Goal: Check status: Check status

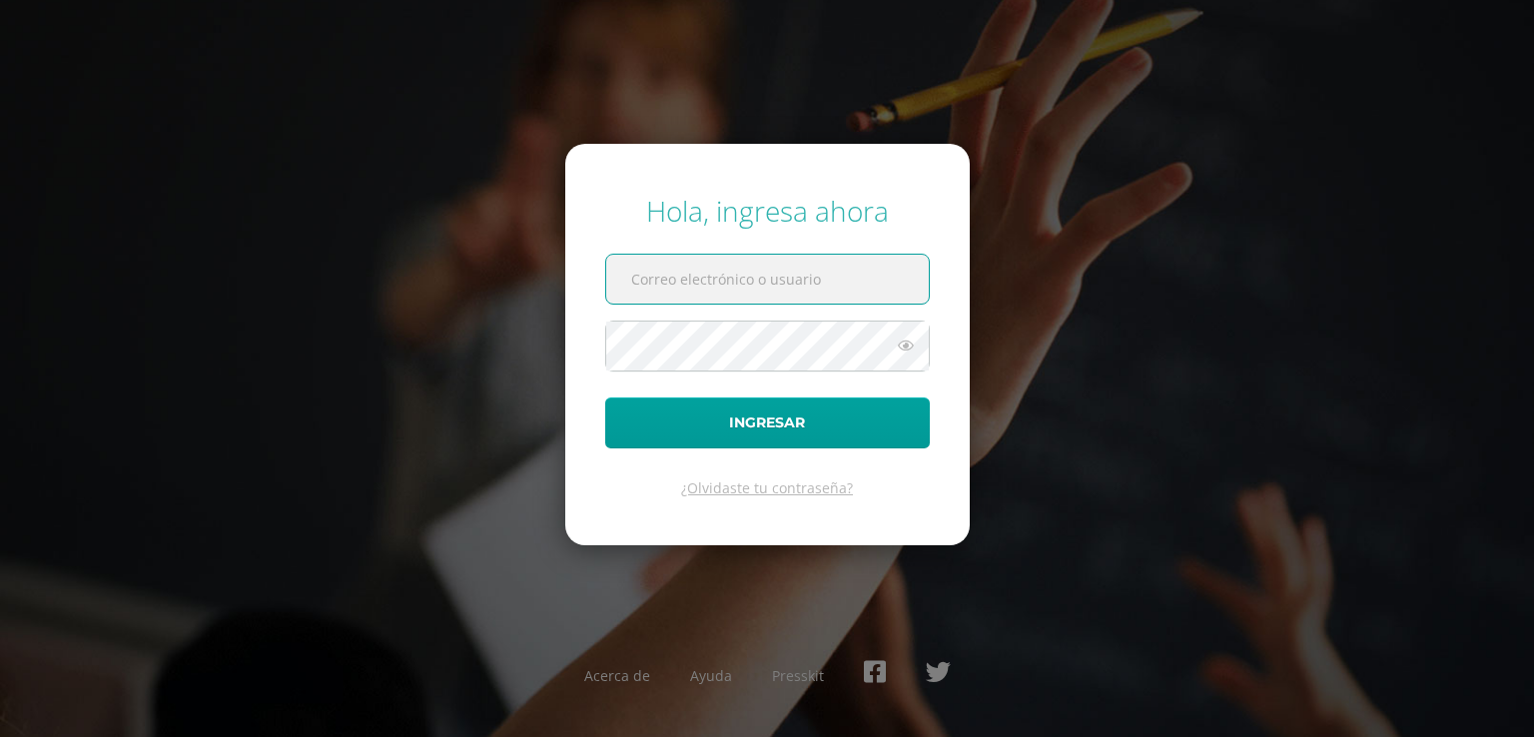
type input "tabathastudiomkt@gmail.com"
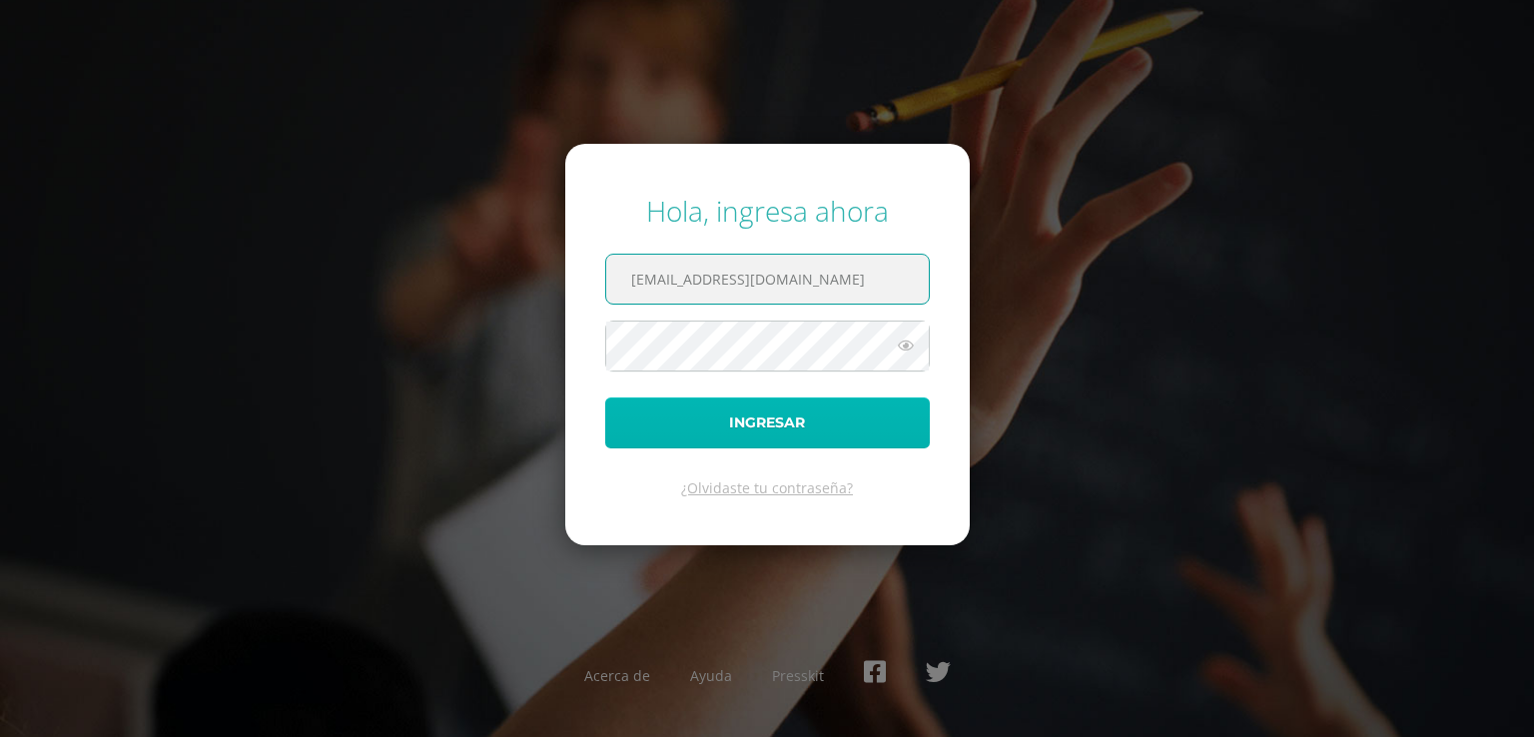
click at [792, 419] on button "Ingresar" at bounding box center [767, 423] width 325 height 51
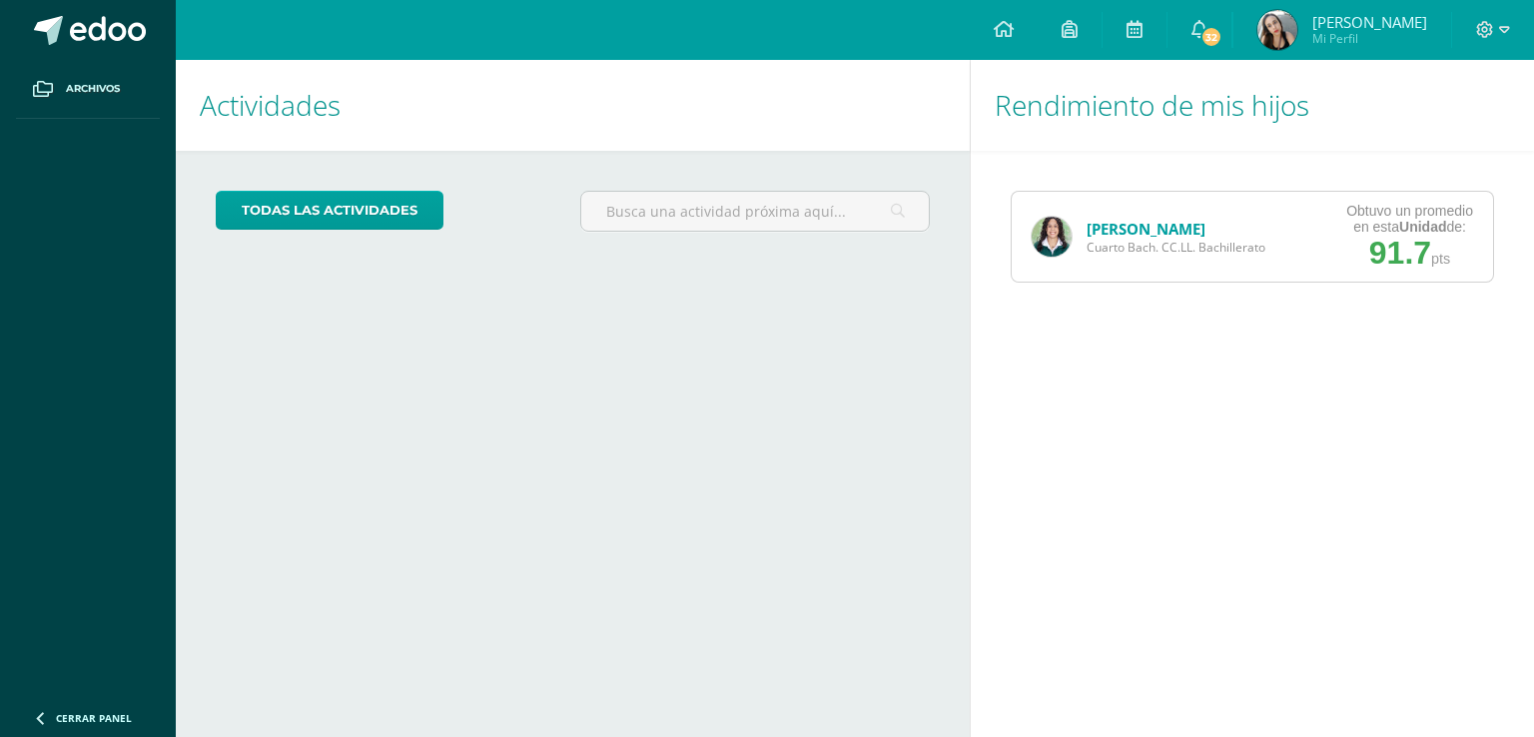
click at [1144, 219] on link "[PERSON_NAME]" at bounding box center [1146, 229] width 119 height 20
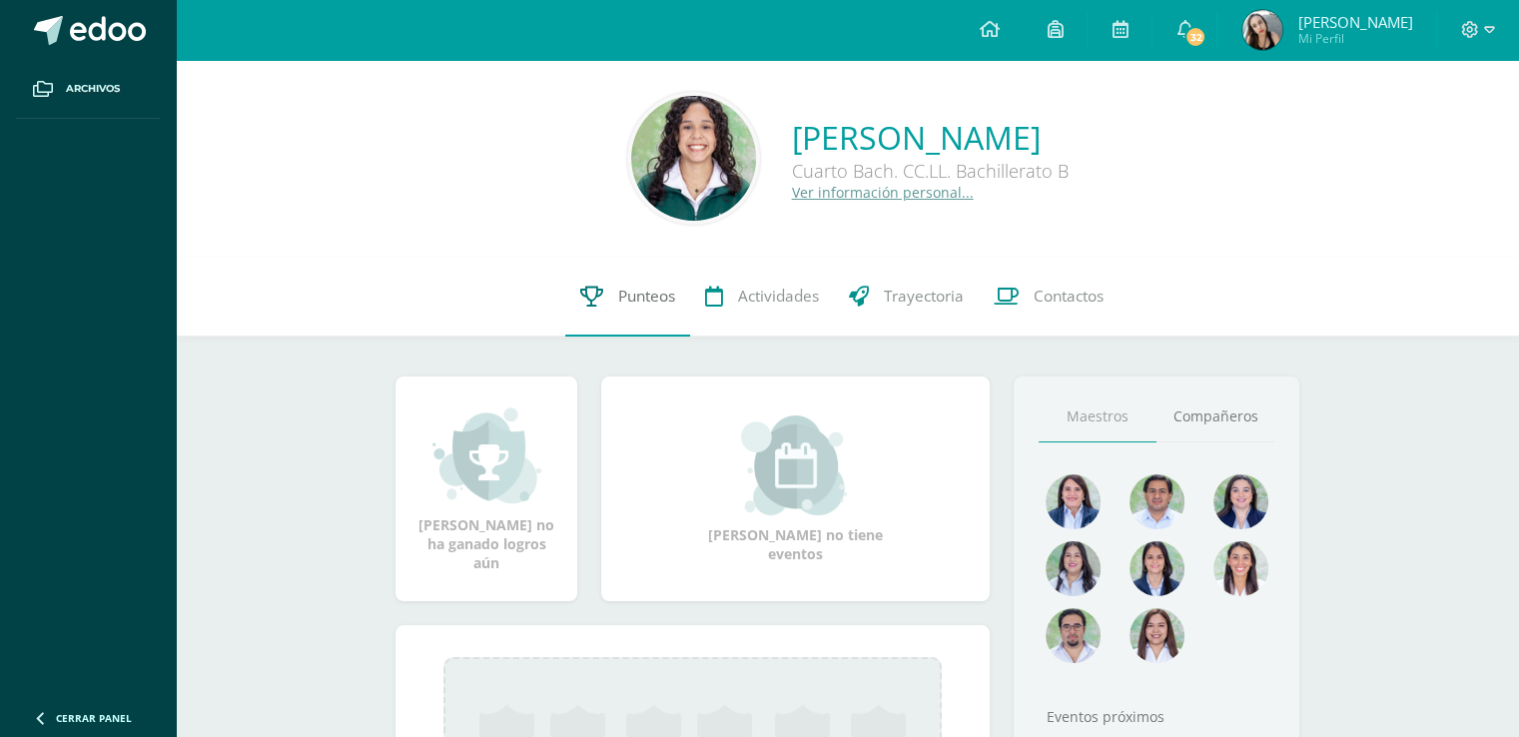
click at [667, 280] on link "Punteos" at bounding box center [627, 297] width 125 height 80
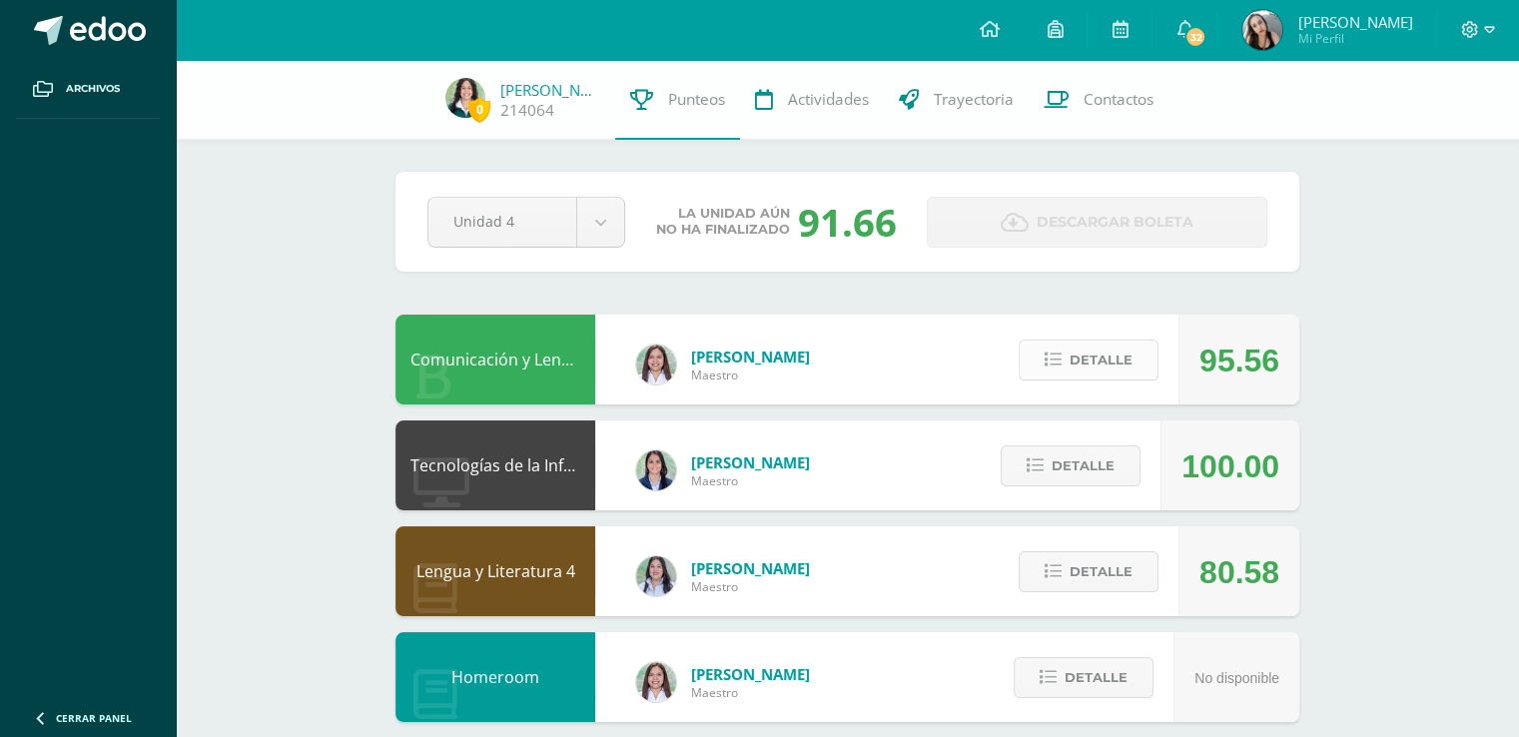
click at [1098, 357] on span "Detalle" at bounding box center [1101, 360] width 63 height 37
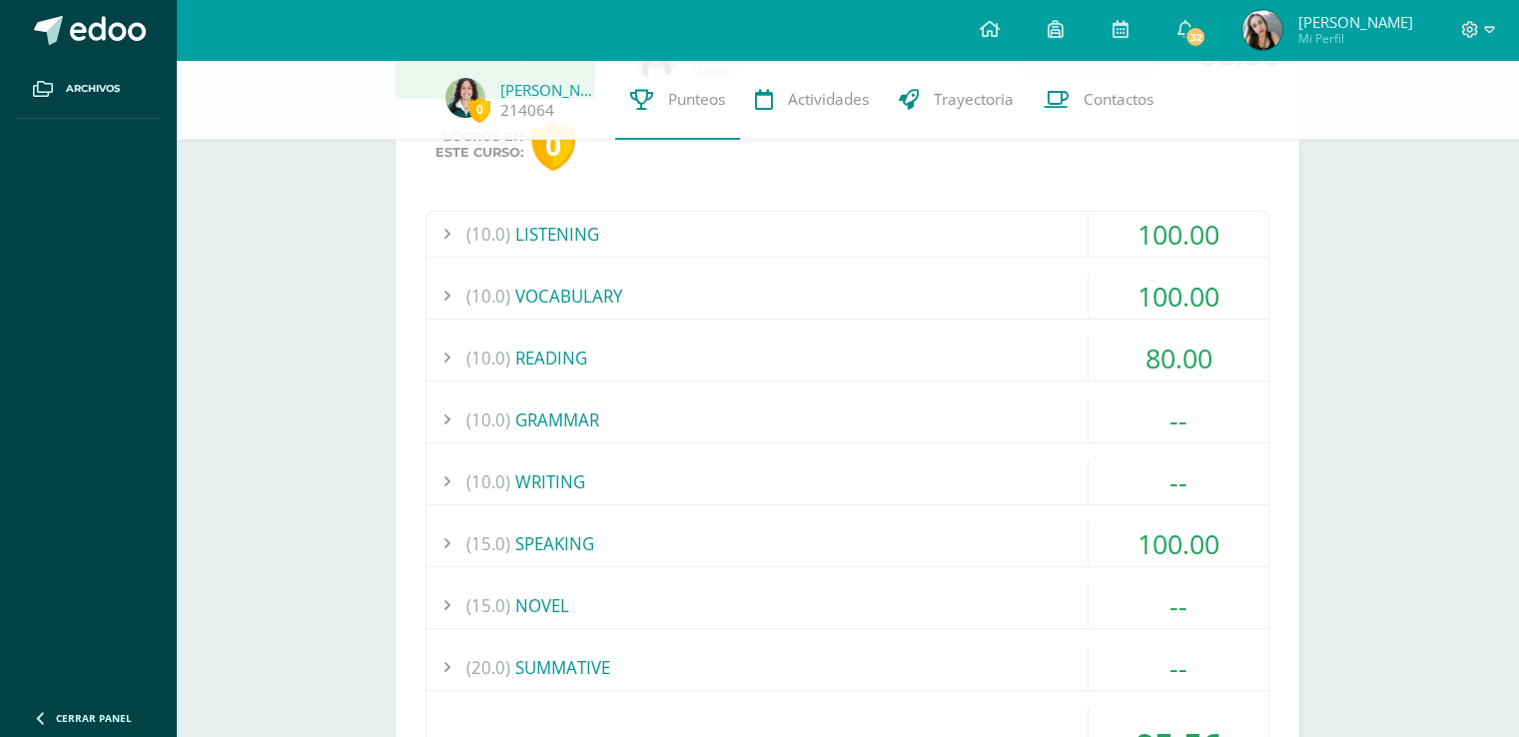
scroll to position [315, 0]
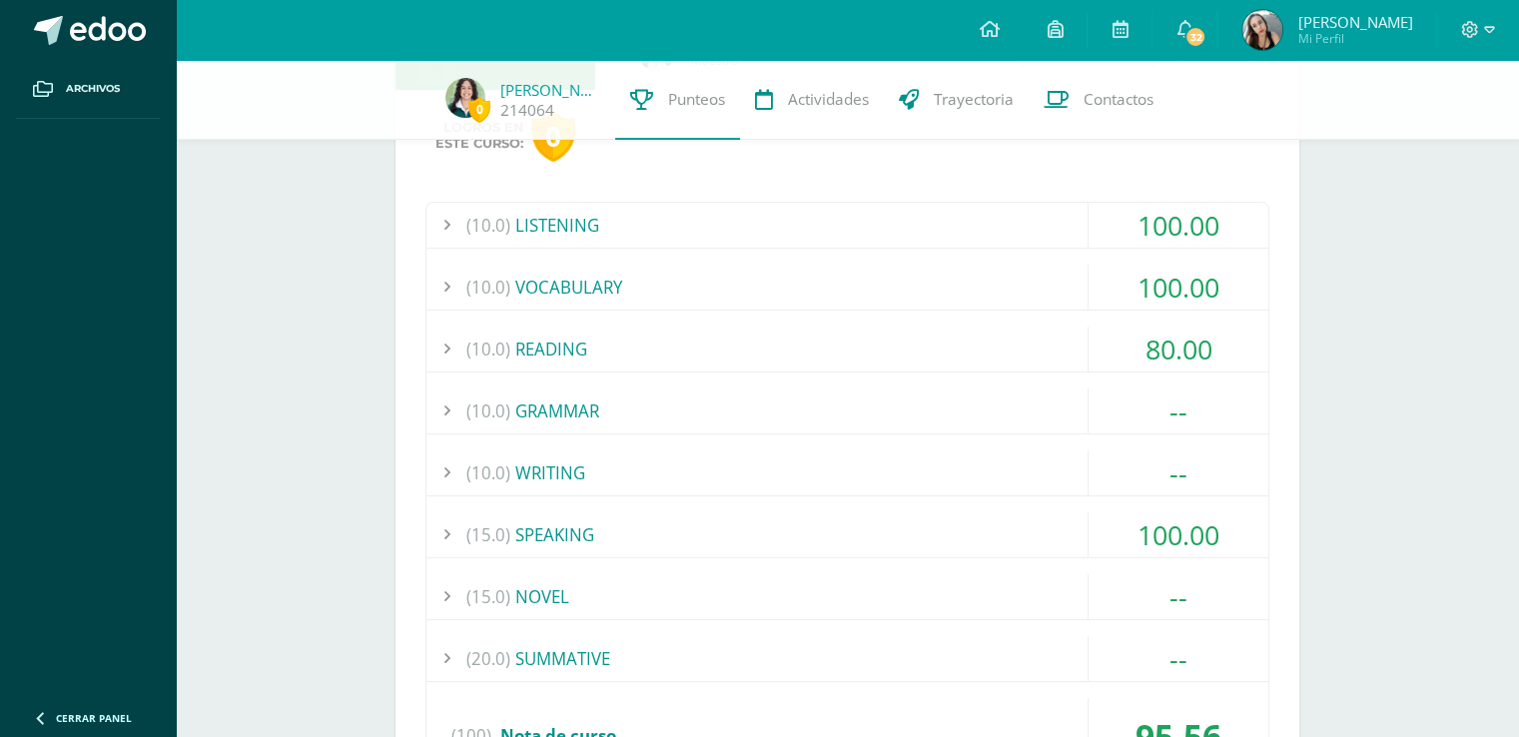
click at [1167, 225] on div "100.00" at bounding box center [1179, 225] width 180 height 45
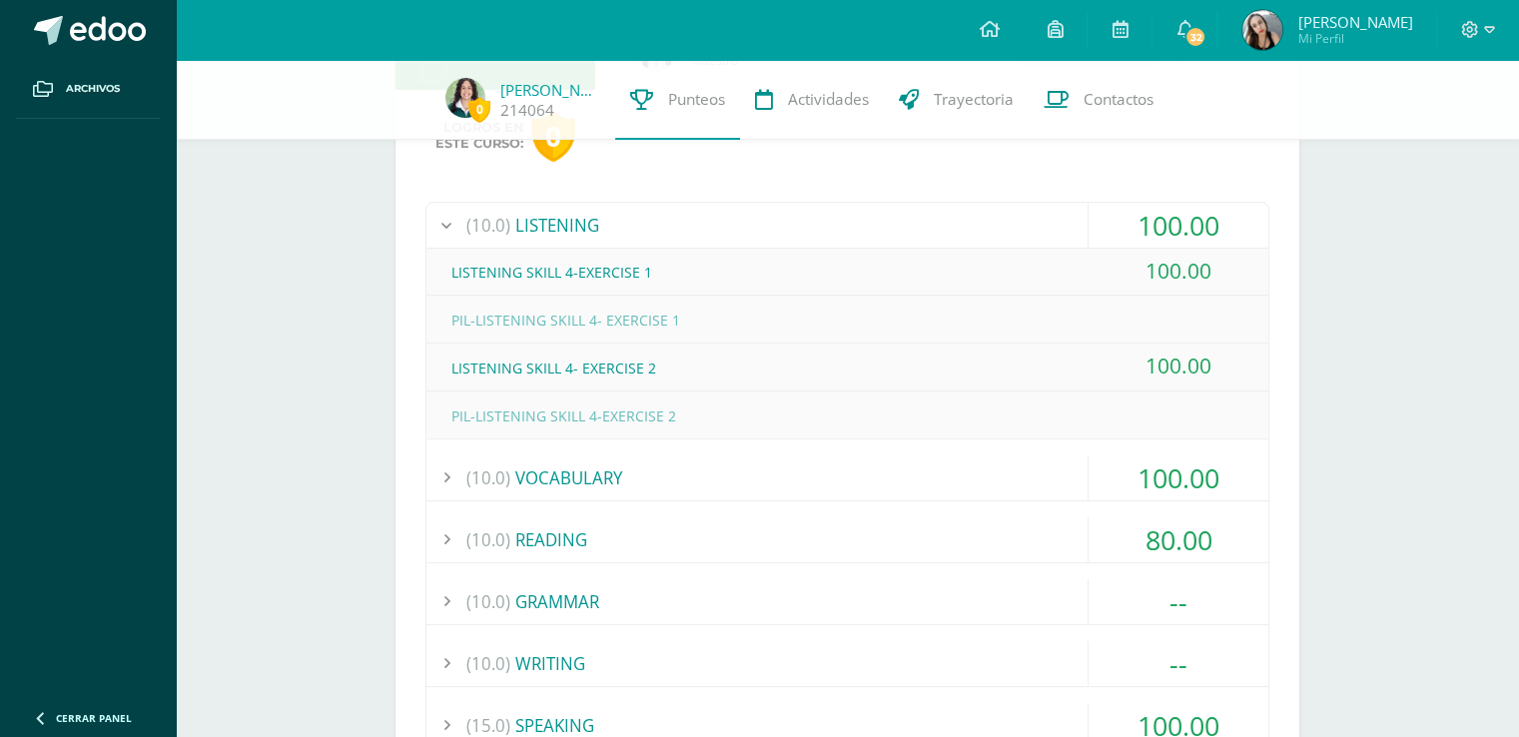
click at [1163, 216] on div "100.00" at bounding box center [1179, 225] width 180 height 45
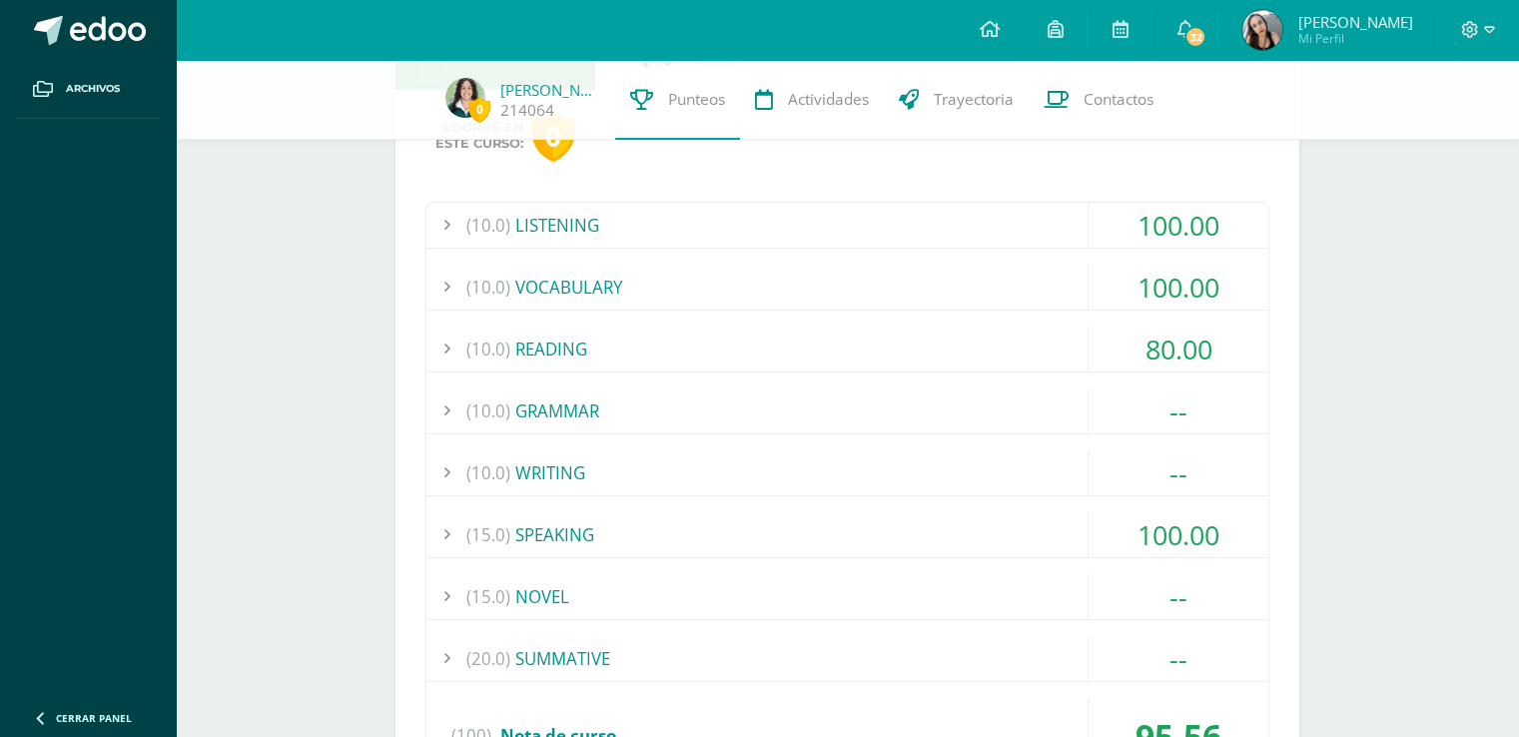
click at [1187, 279] on div "100.00" at bounding box center [1179, 287] width 180 height 45
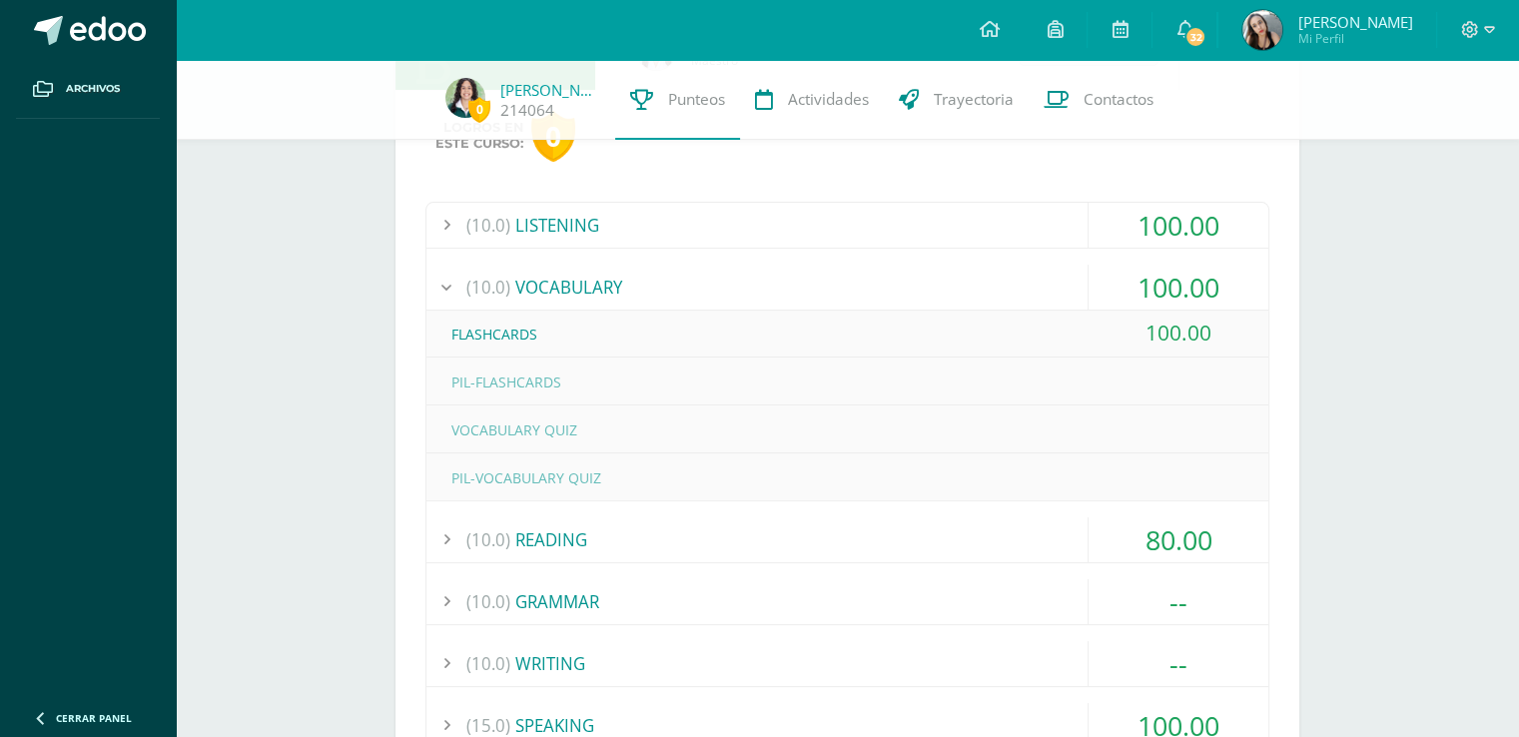
click at [1174, 292] on div "100.00" at bounding box center [1179, 287] width 180 height 45
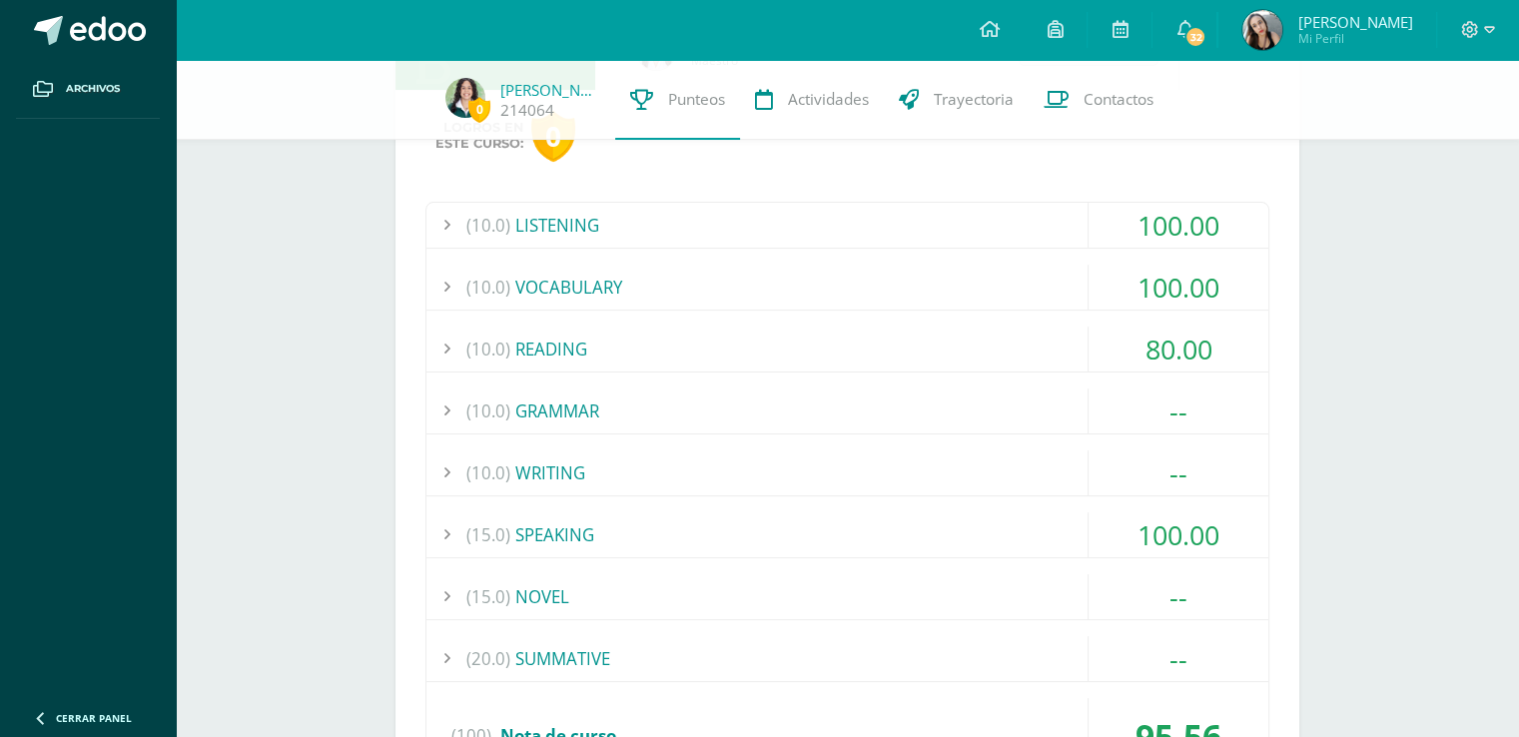
click at [1154, 347] on div "80.00" at bounding box center [1179, 349] width 180 height 45
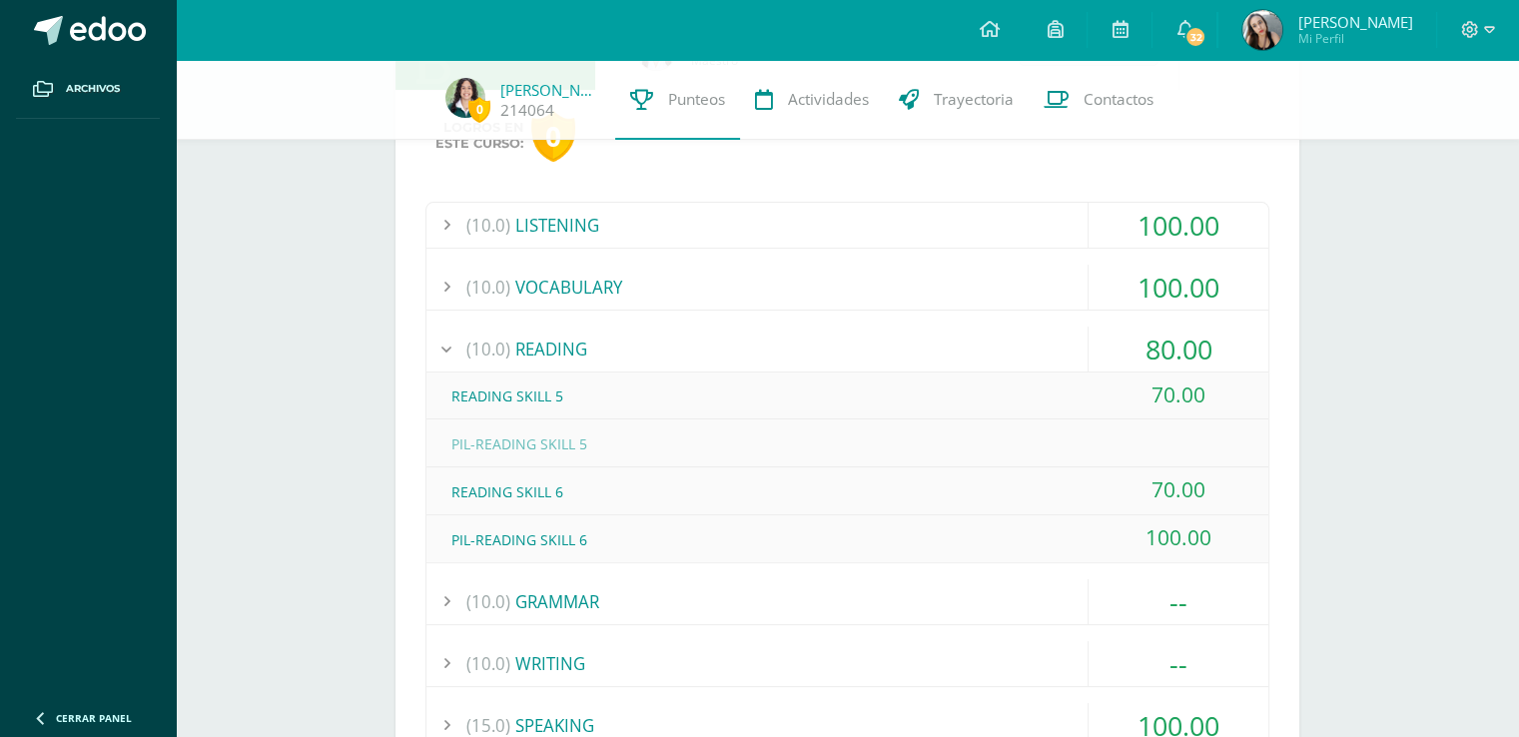
click at [1166, 352] on div "80.00" at bounding box center [1179, 349] width 180 height 45
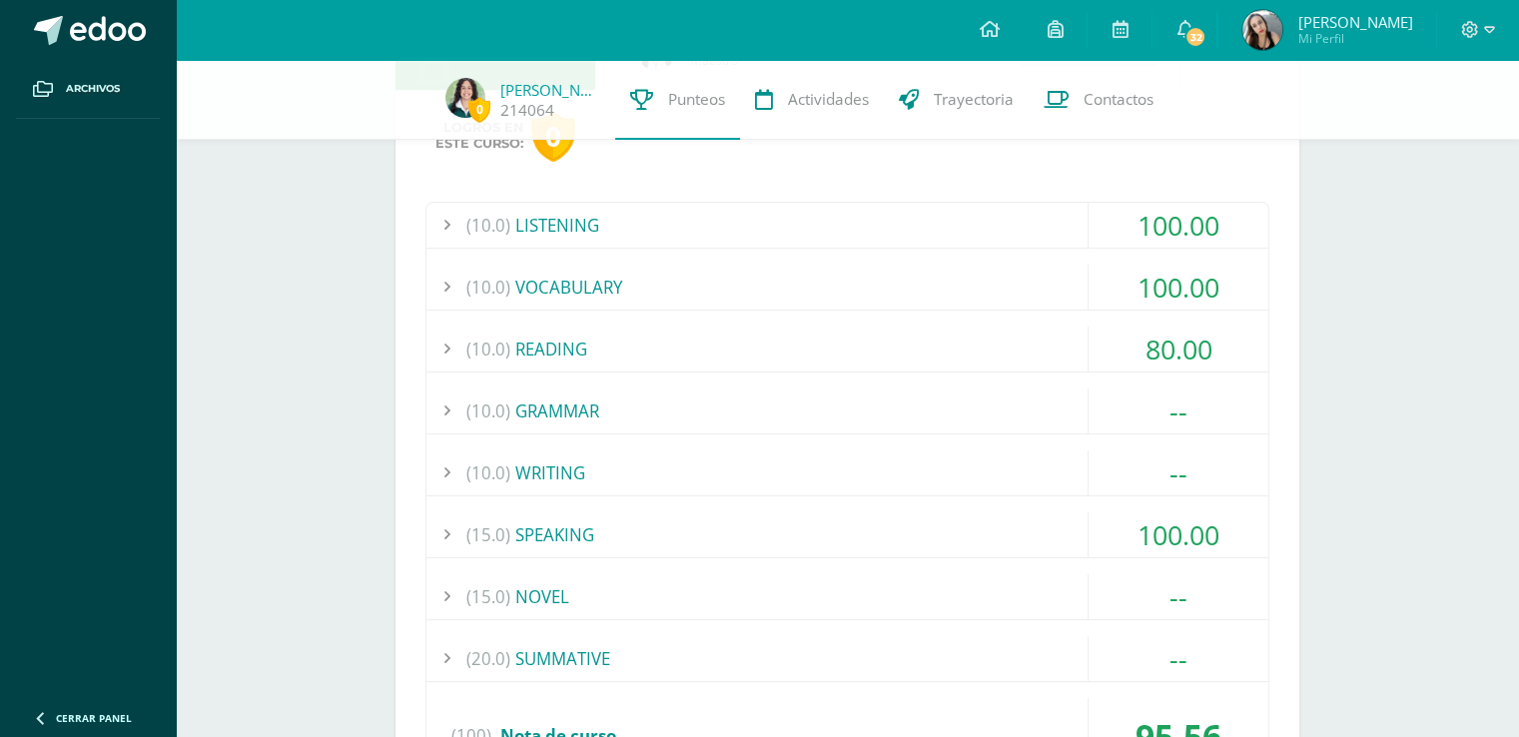
click at [1183, 520] on div "100.00" at bounding box center [1179, 534] width 180 height 45
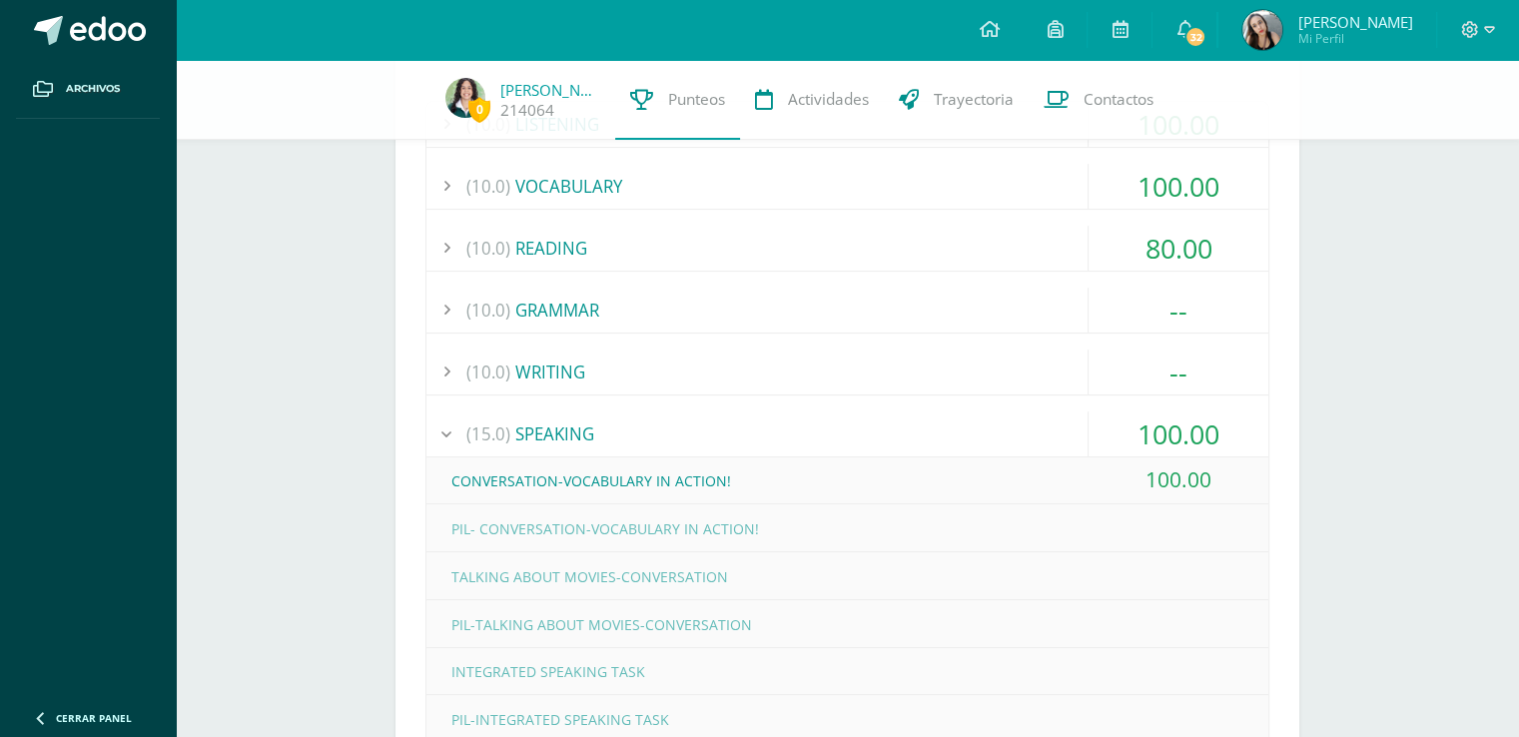
scroll to position [408, 0]
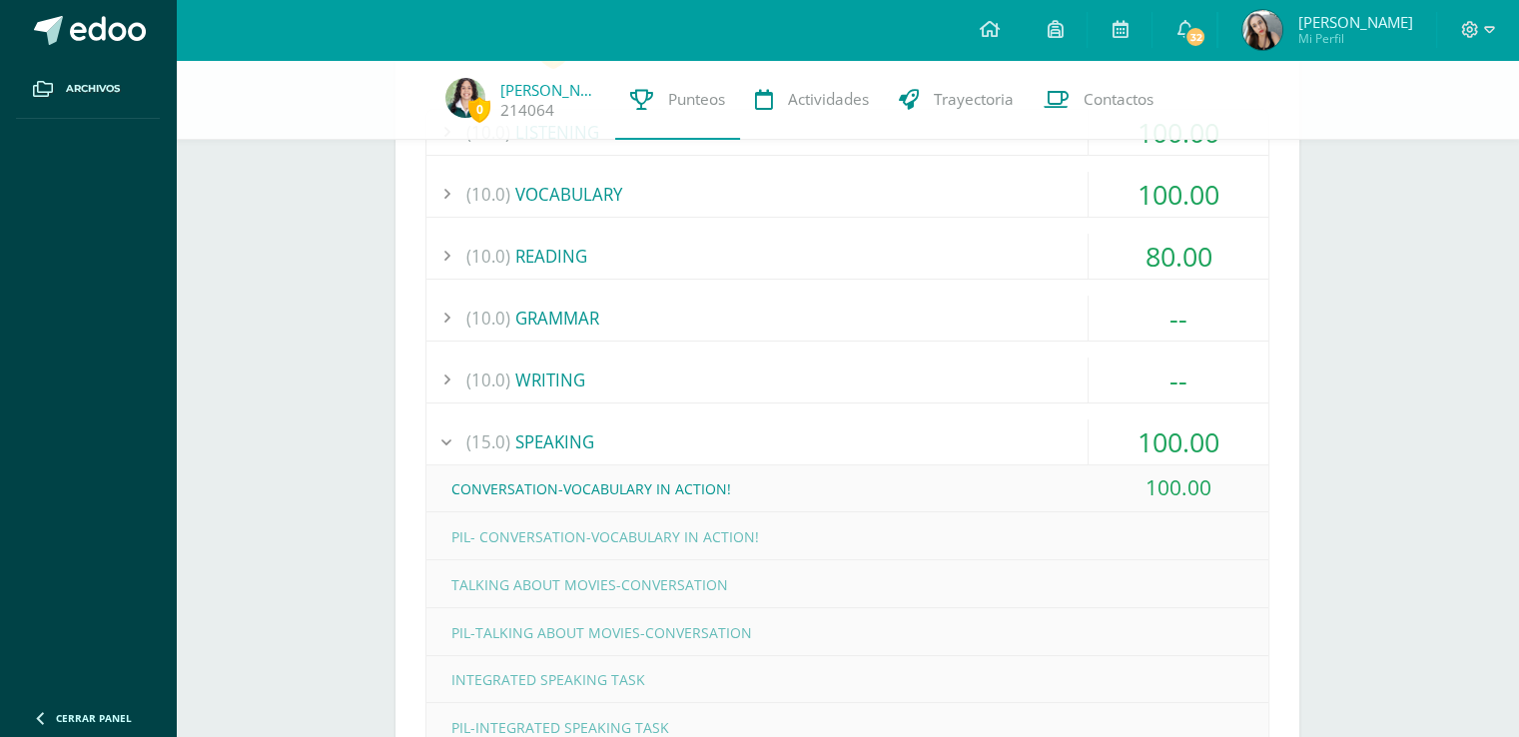
click at [1196, 453] on div "100.00" at bounding box center [1179, 442] width 180 height 45
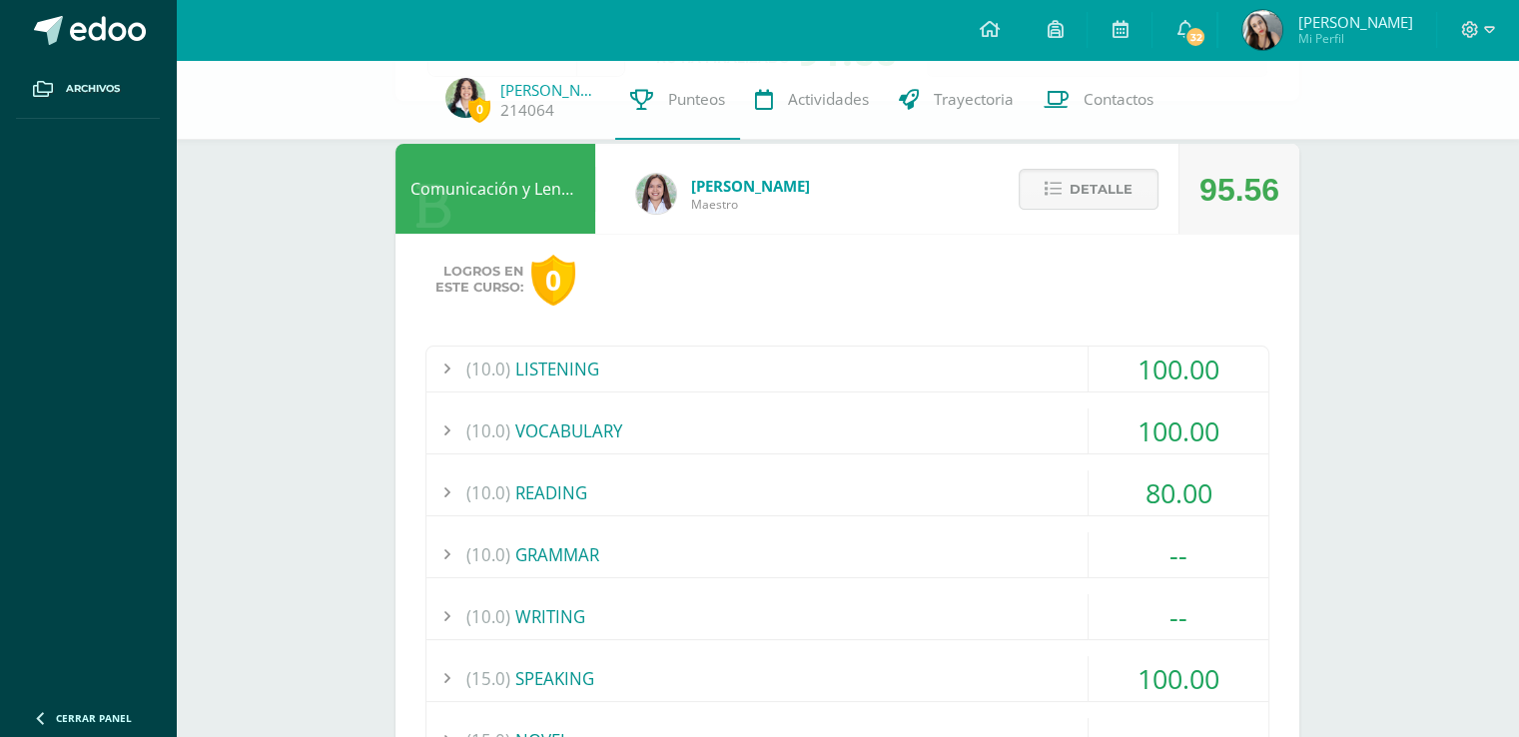
scroll to position [176, 0]
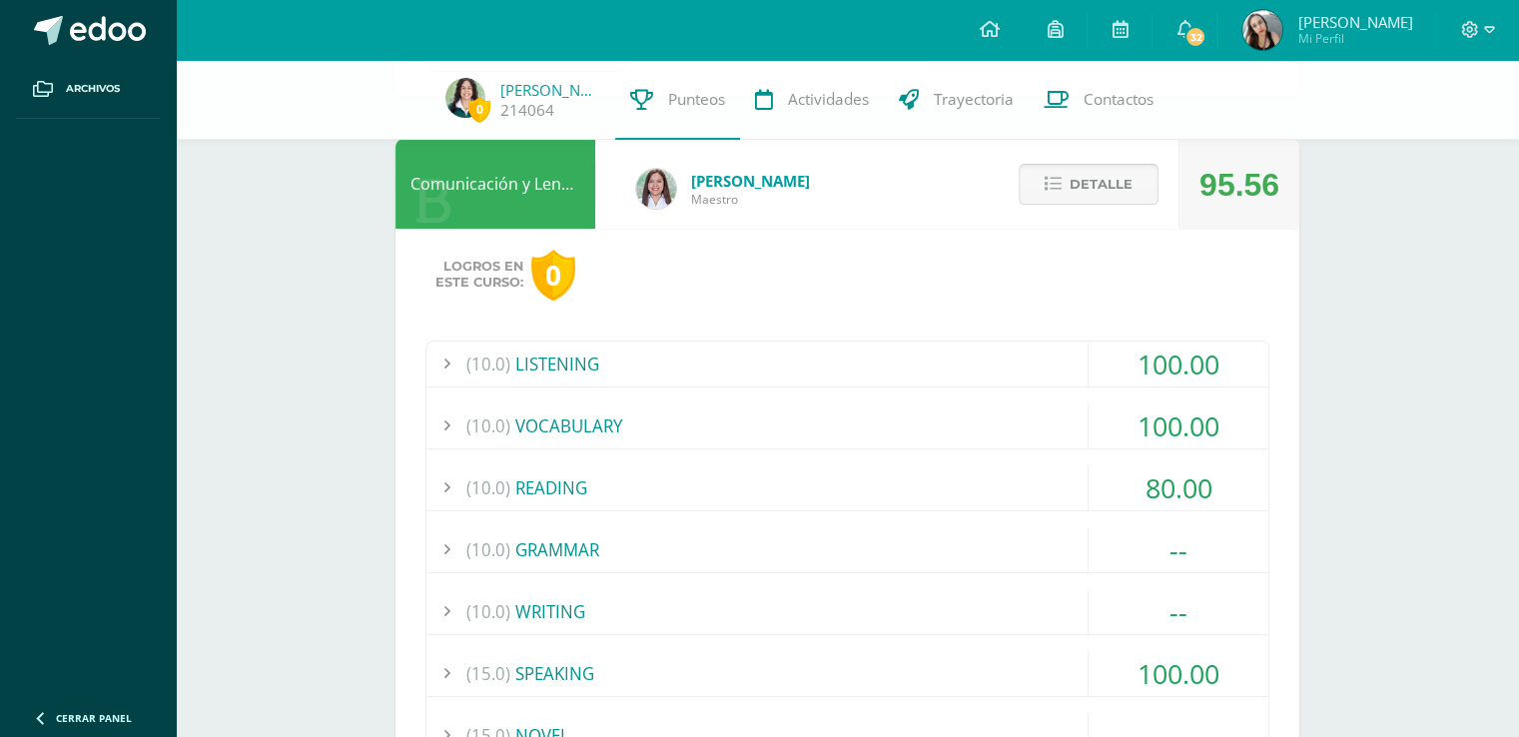
click at [1064, 191] on button "Detalle" at bounding box center [1089, 184] width 140 height 41
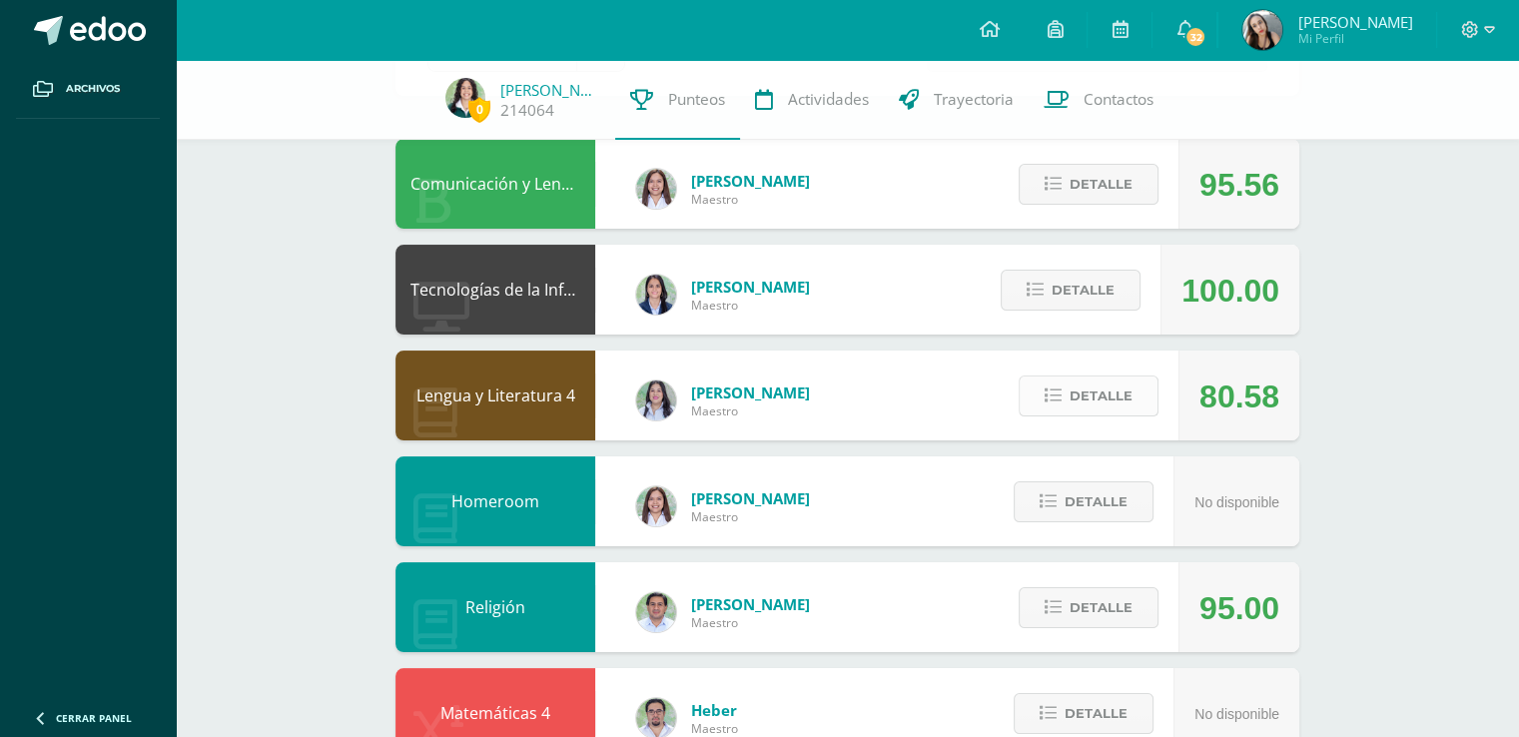
click at [1094, 390] on span "Detalle" at bounding box center [1101, 396] width 63 height 37
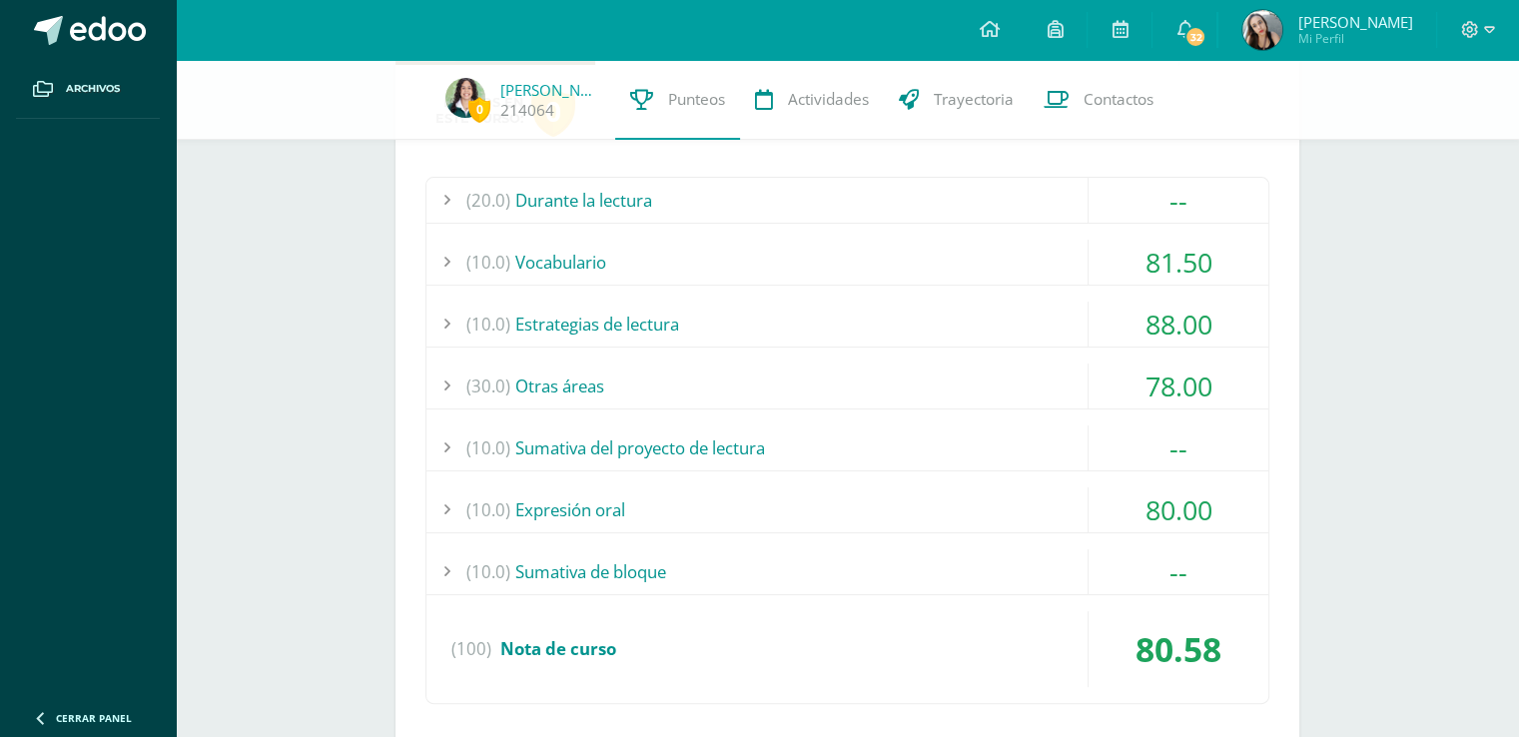
scroll to position [599, 0]
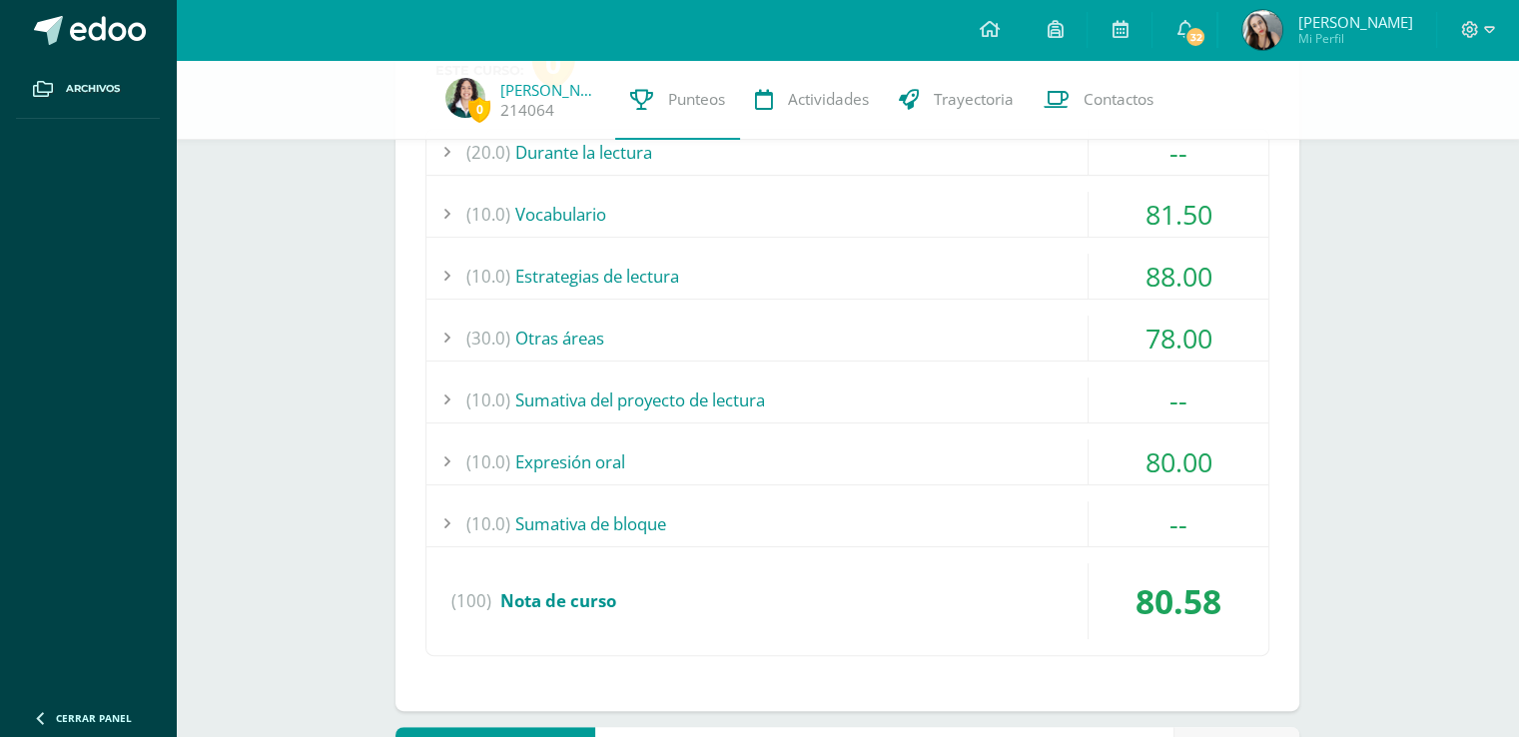
click at [1193, 202] on div "81.50" at bounding box center [1179, 214] width 180 height 45
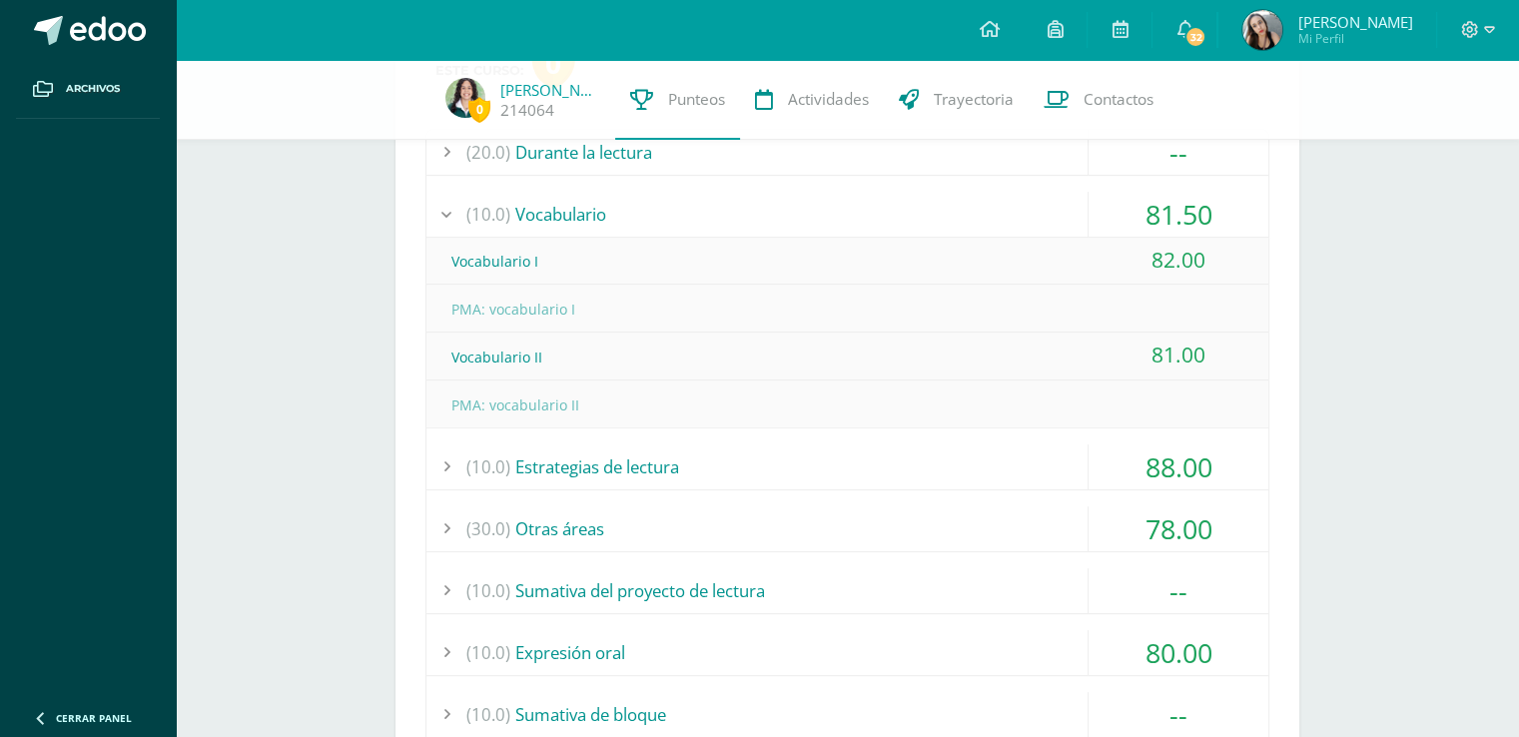
click at [1175, 216] on div "81.50" at bounding box center [1179, 214] width 180 height 45
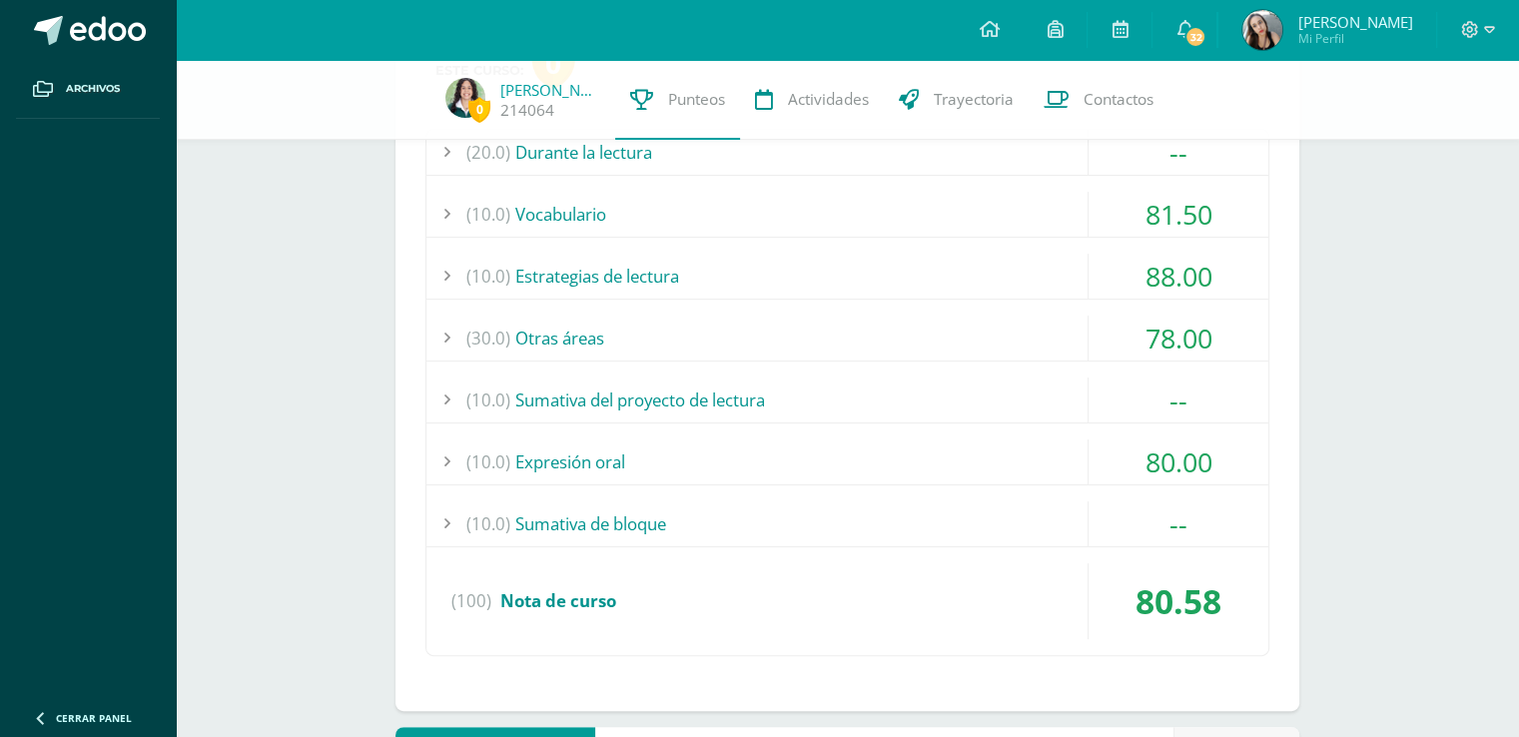
click at [1194, 280] on div "88.00" at bounding box center [1179, 276] width 180 height 45
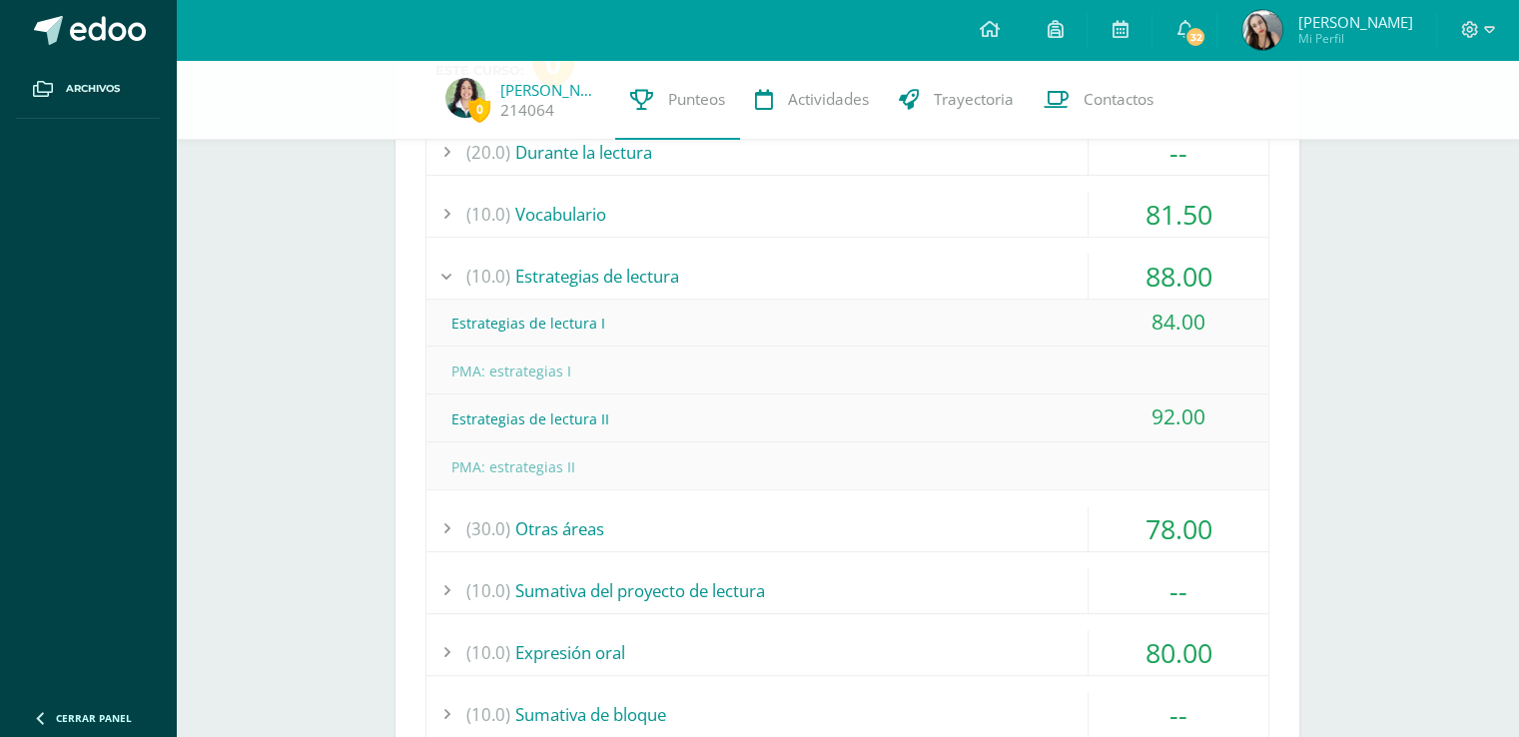
click at [1176, 265] on div "88.00" at bounding box center [1179, 276] width 180 height 45
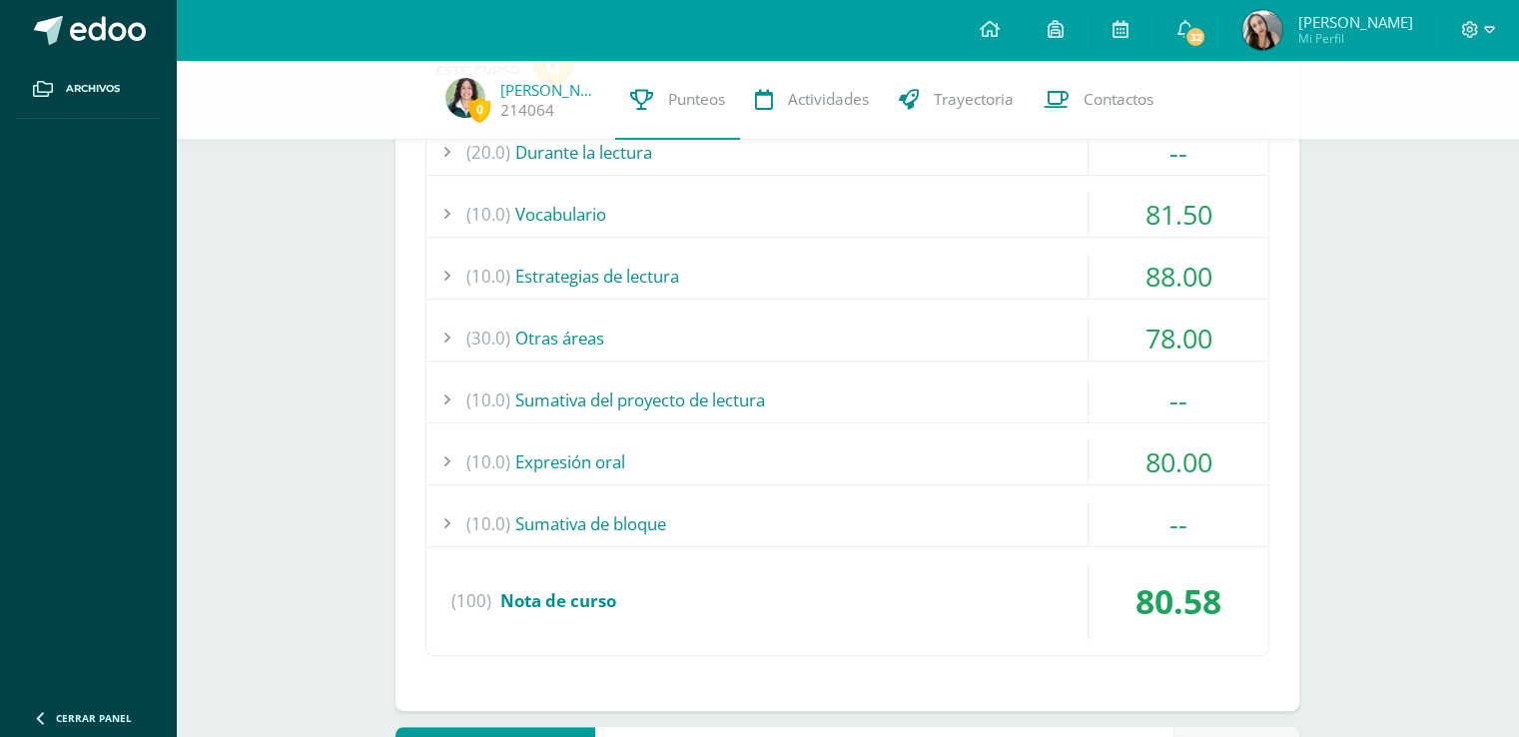
click at [1175, 340] on div "78.00" at bounding box center [1179, 338] width 180 height 45
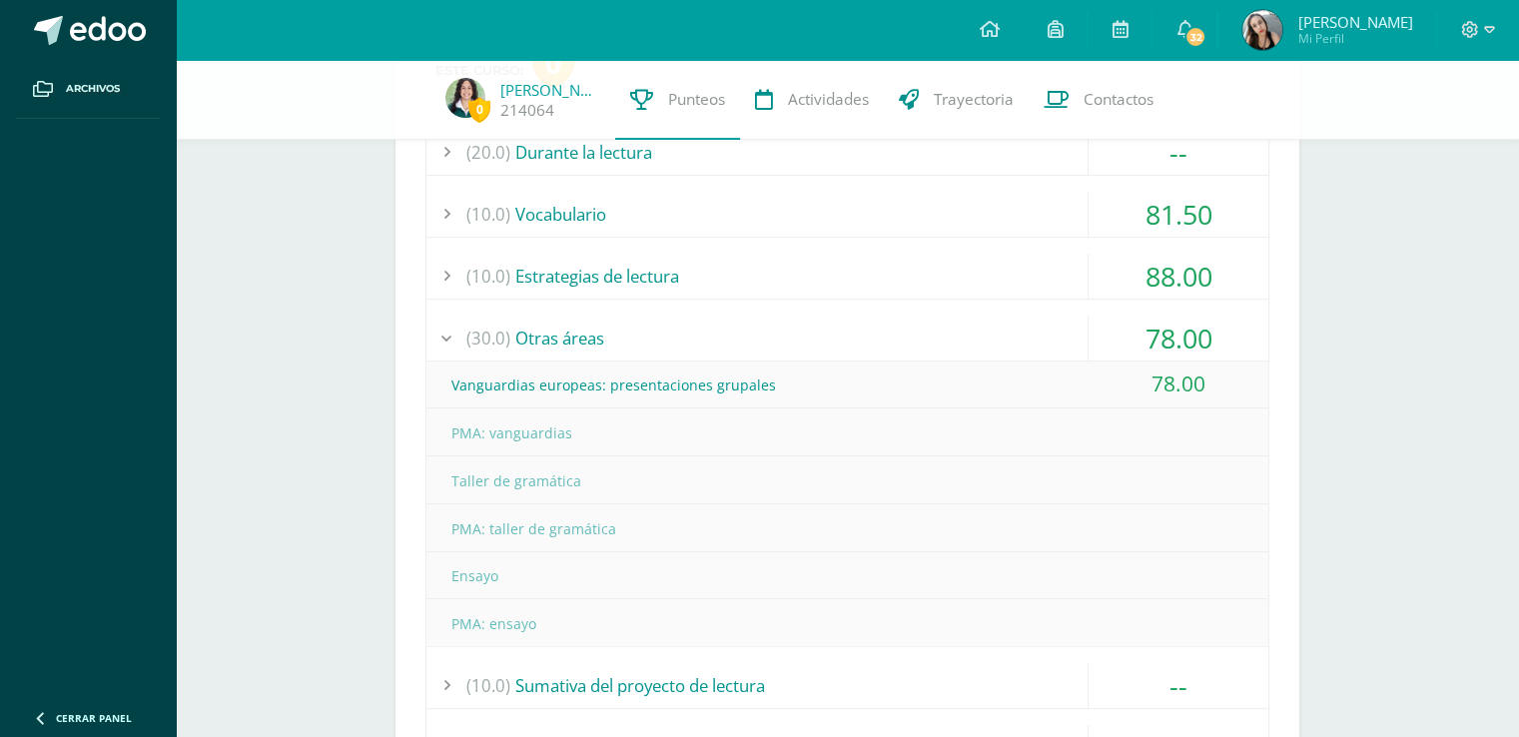
click at [1164, 333] on div "78.00" at bounding box center [1179, 338] width 180 height 45
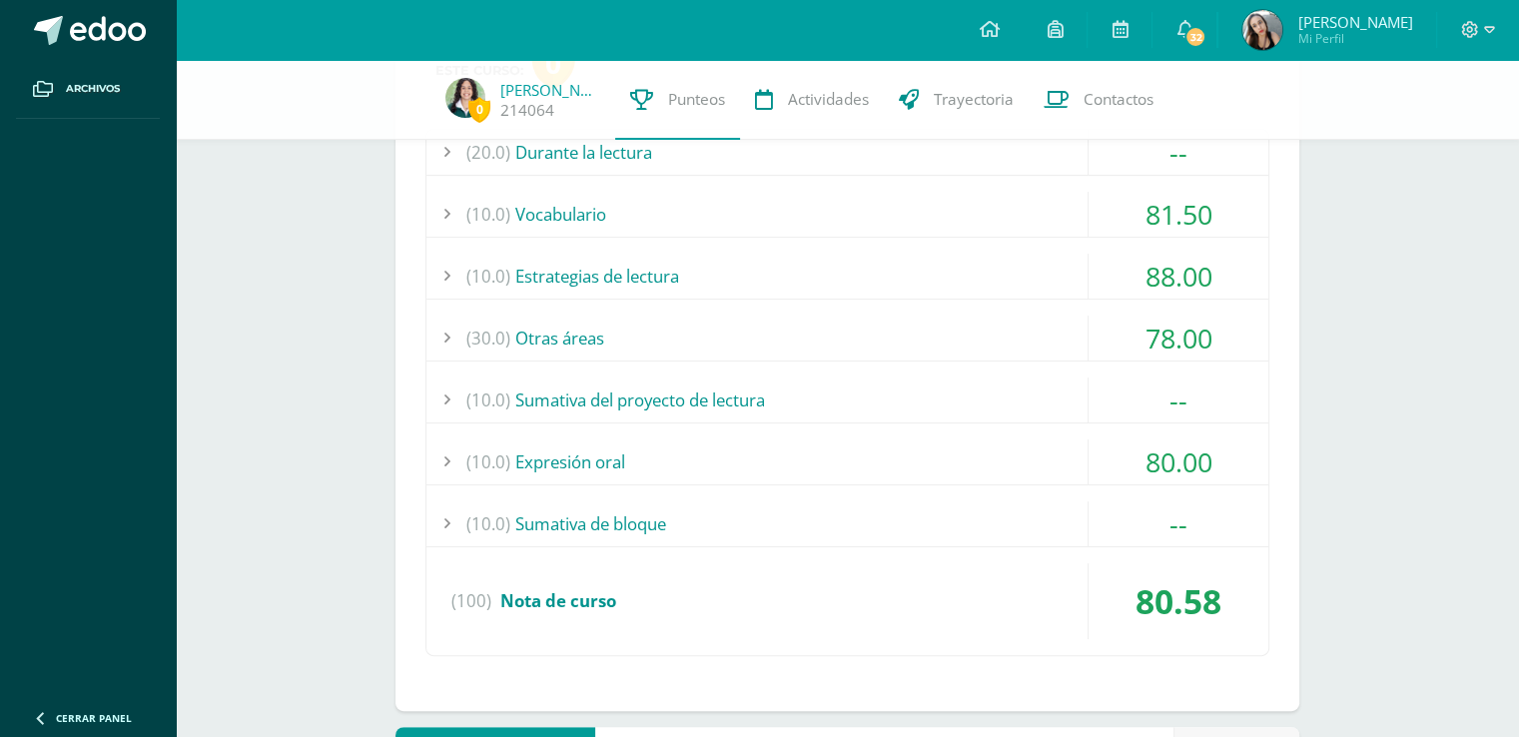
click at [1186, 453] on div "80.00" at bounding box center [1179, 461] width 180 height 45
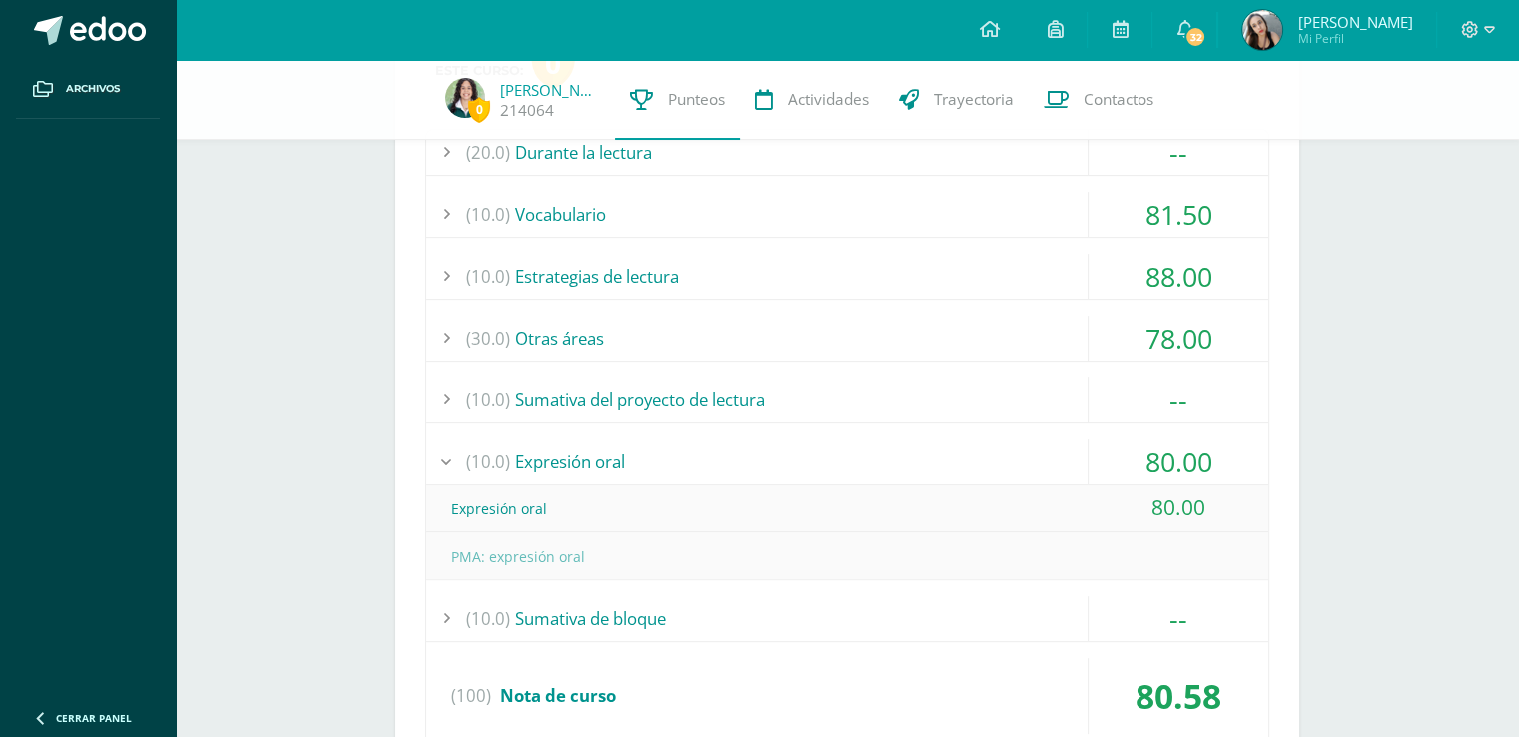
click at [1182, 466] on div "80.00" at bounding box center [1179, 461] width 180 height 45
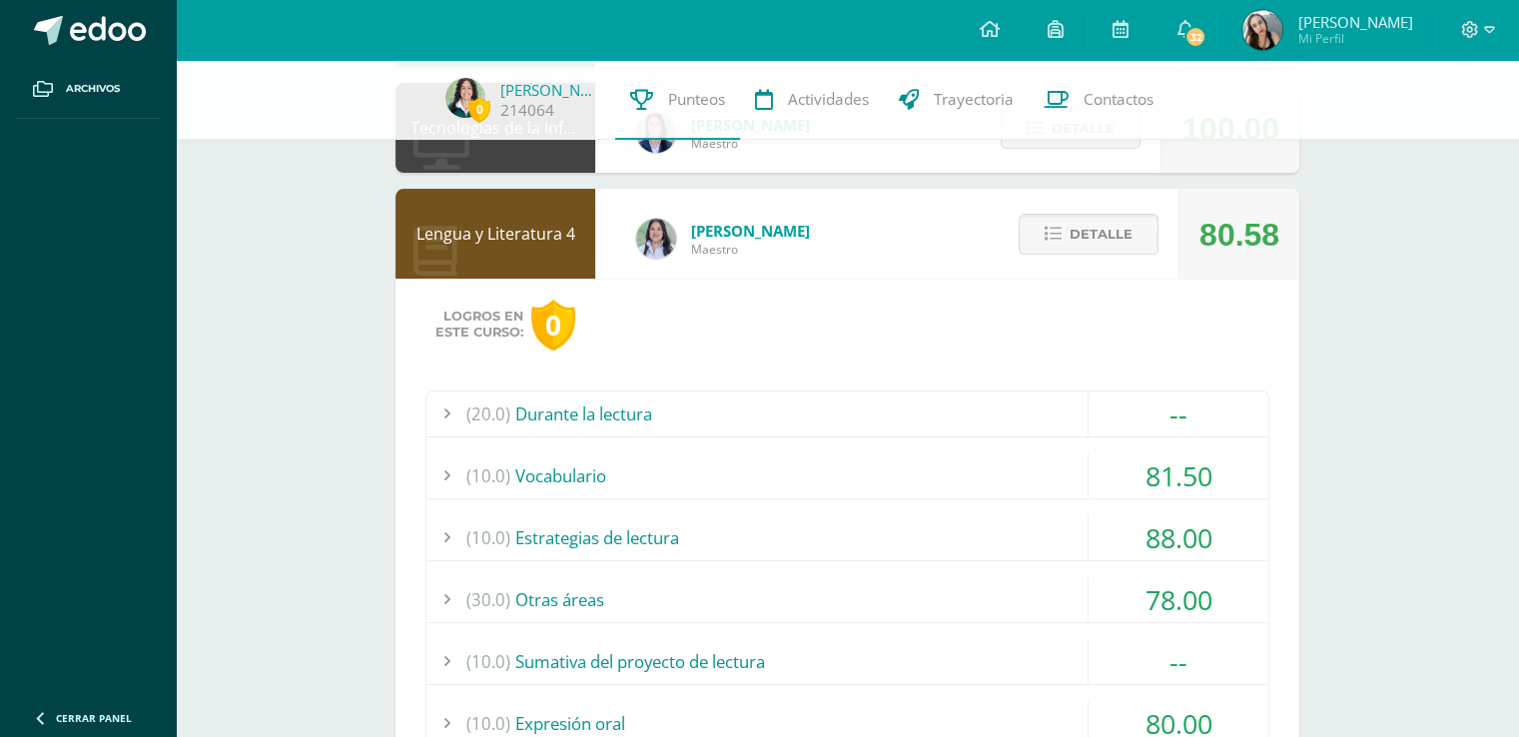
scroll to position [325, 0]
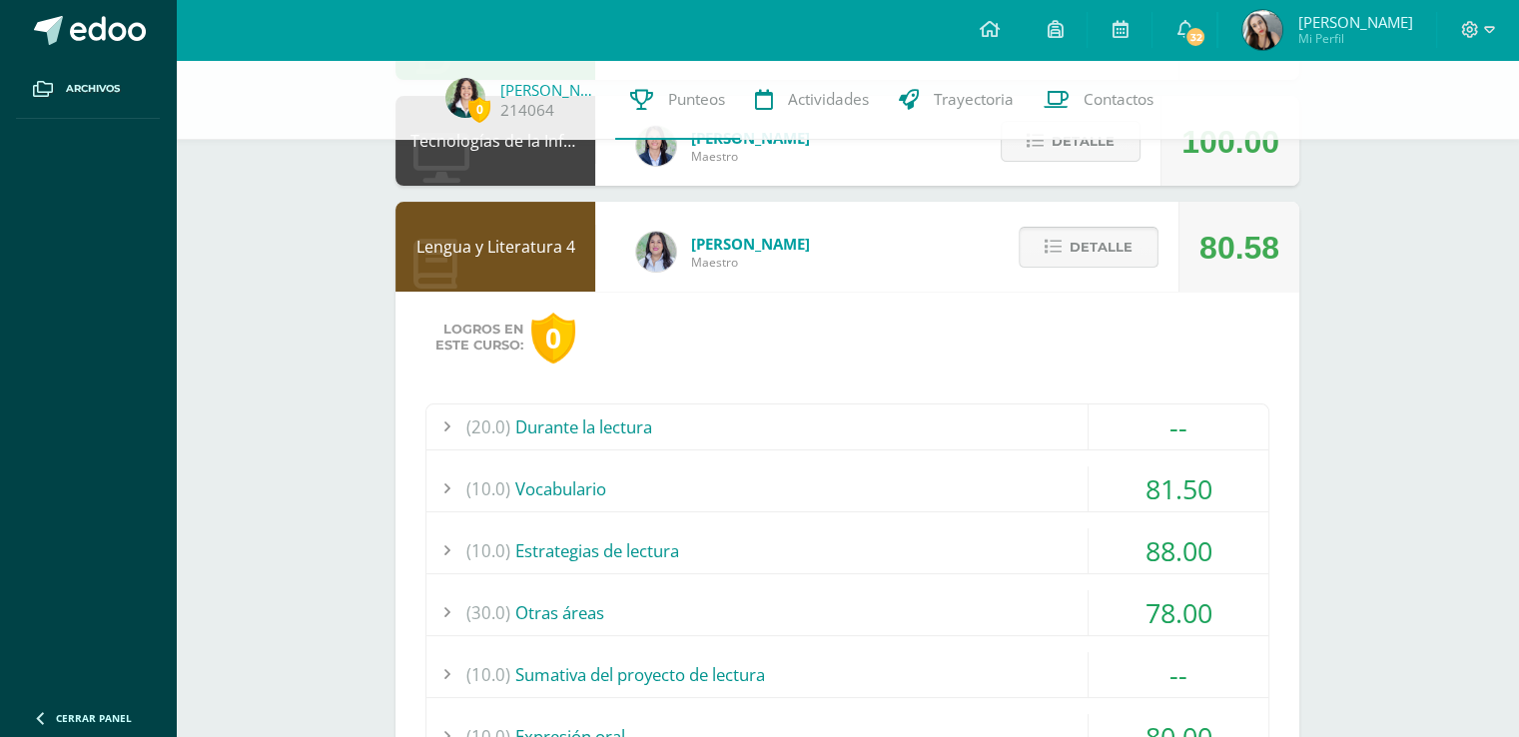
click at [1116, 247] on span "Detalle" at bounding box center [1101, 247] width 63 height 37
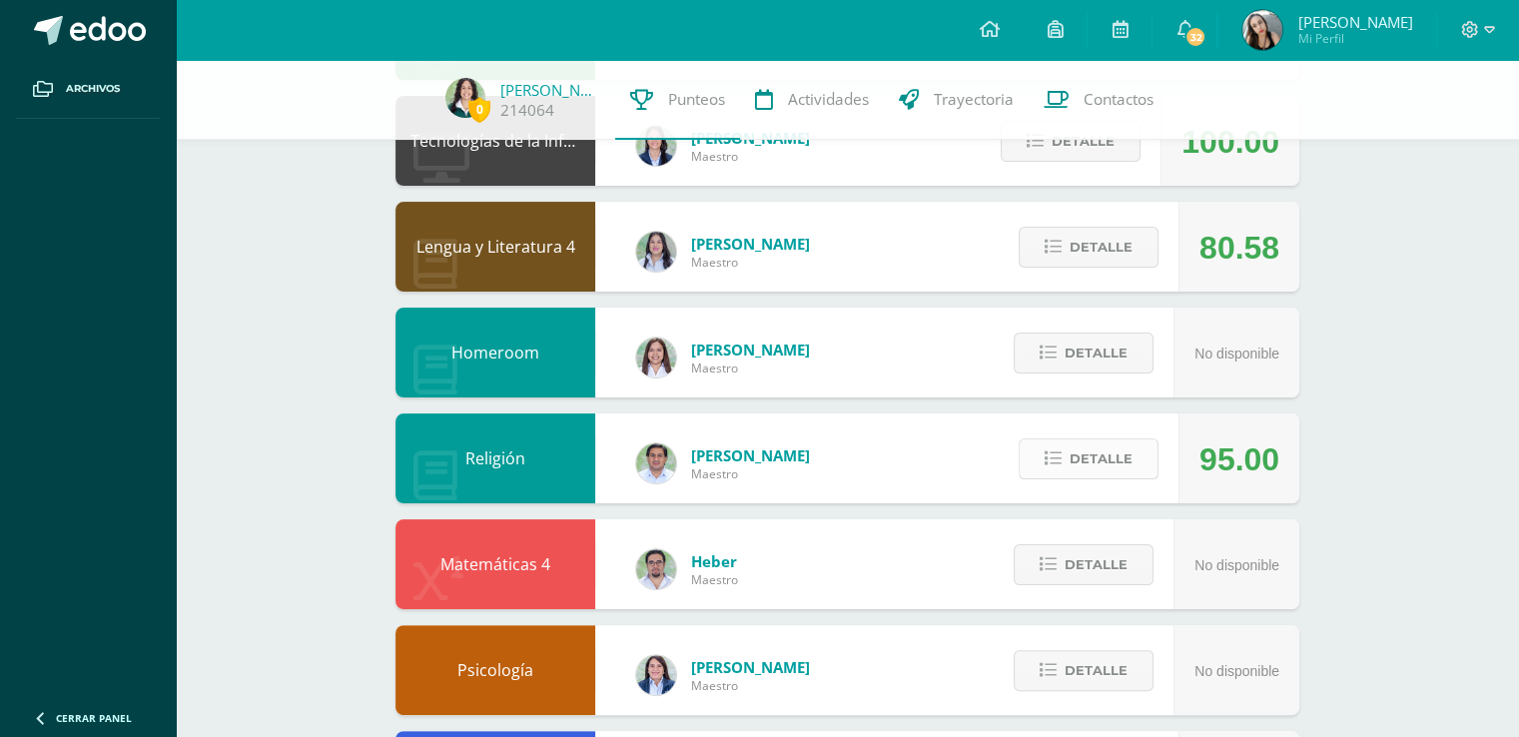
click at [1066, 464] on button "Detalle" at bounding box center [1089, 458] width 140 height 41
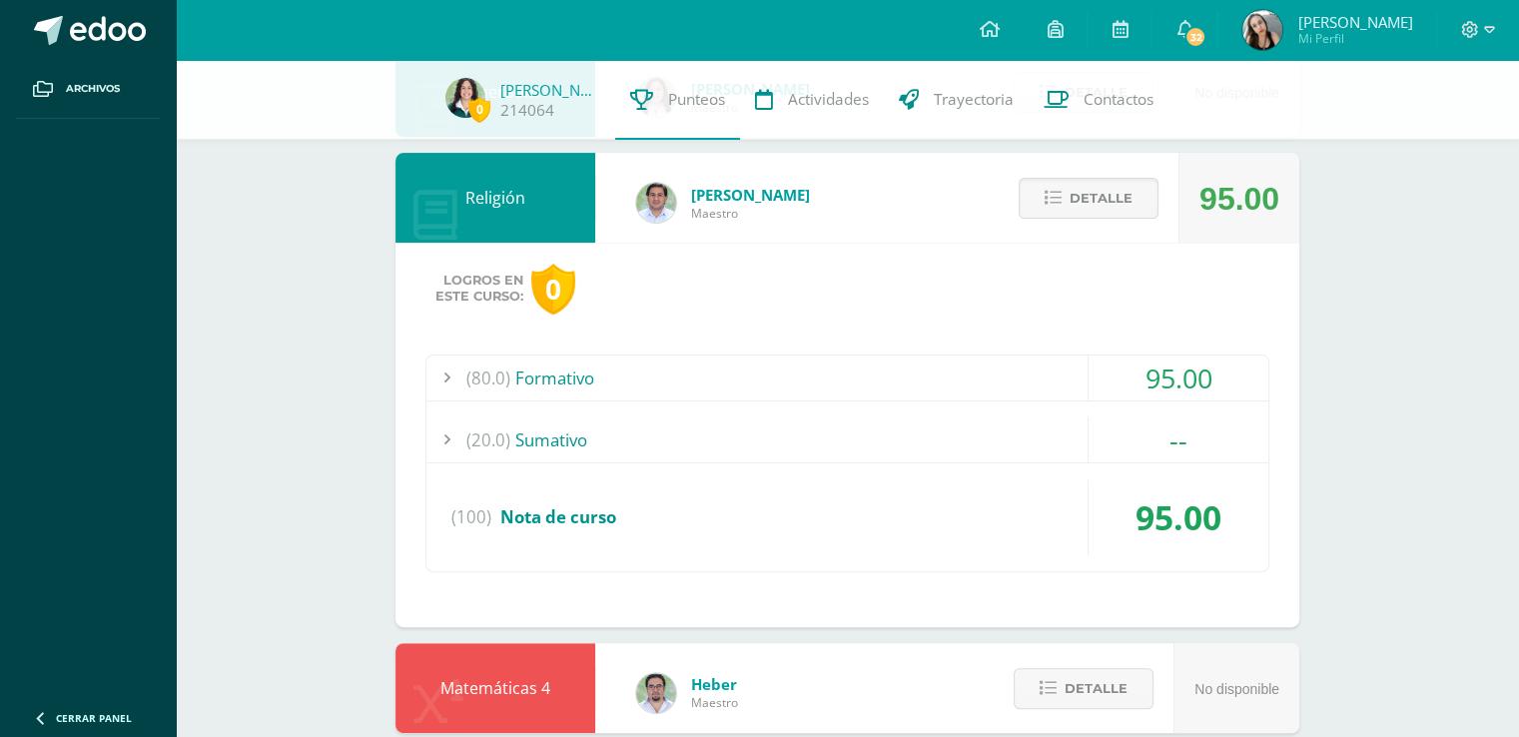
scroll to position [588, 0]
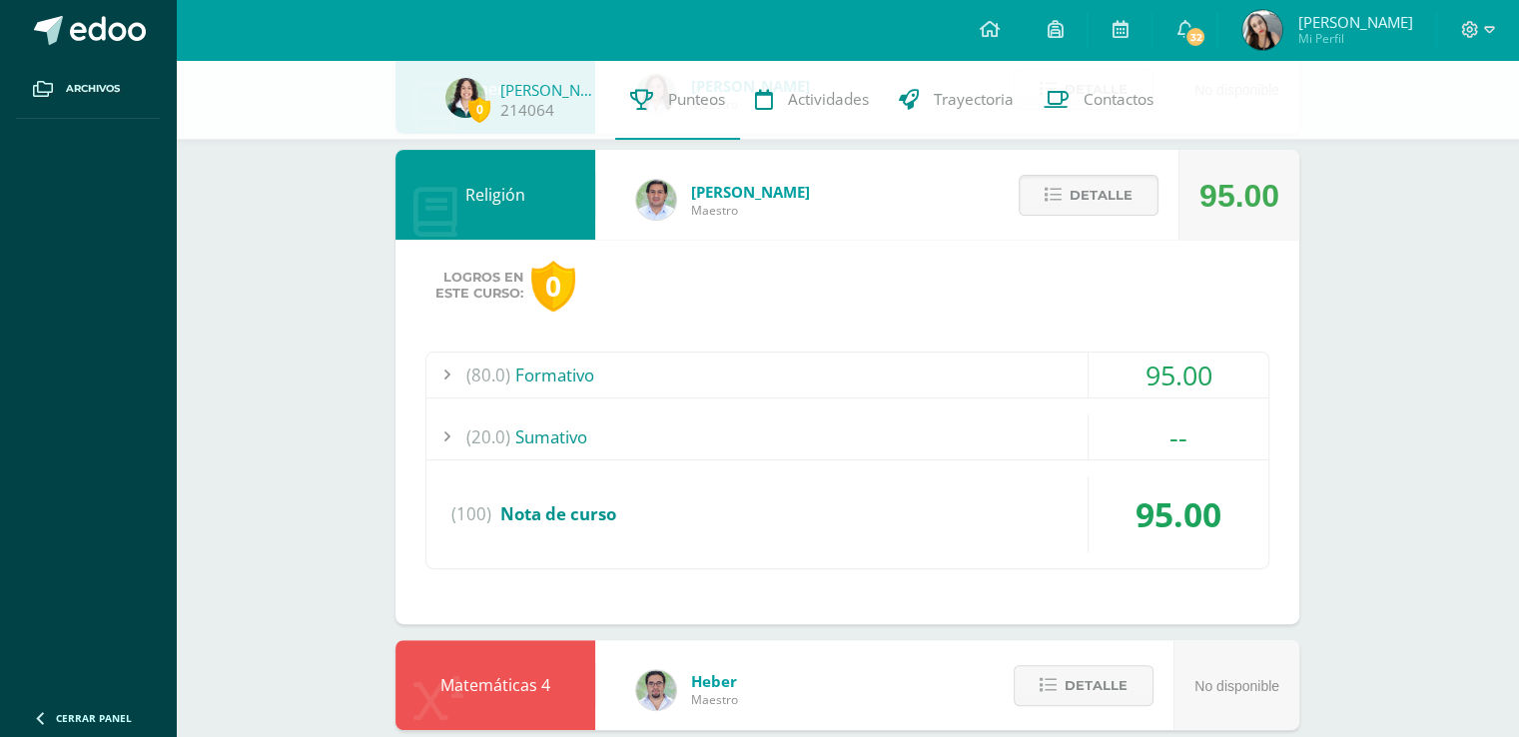
click at [1131, 374] on div "95.00" at bounding box center [1179, 375] width 180 height 45
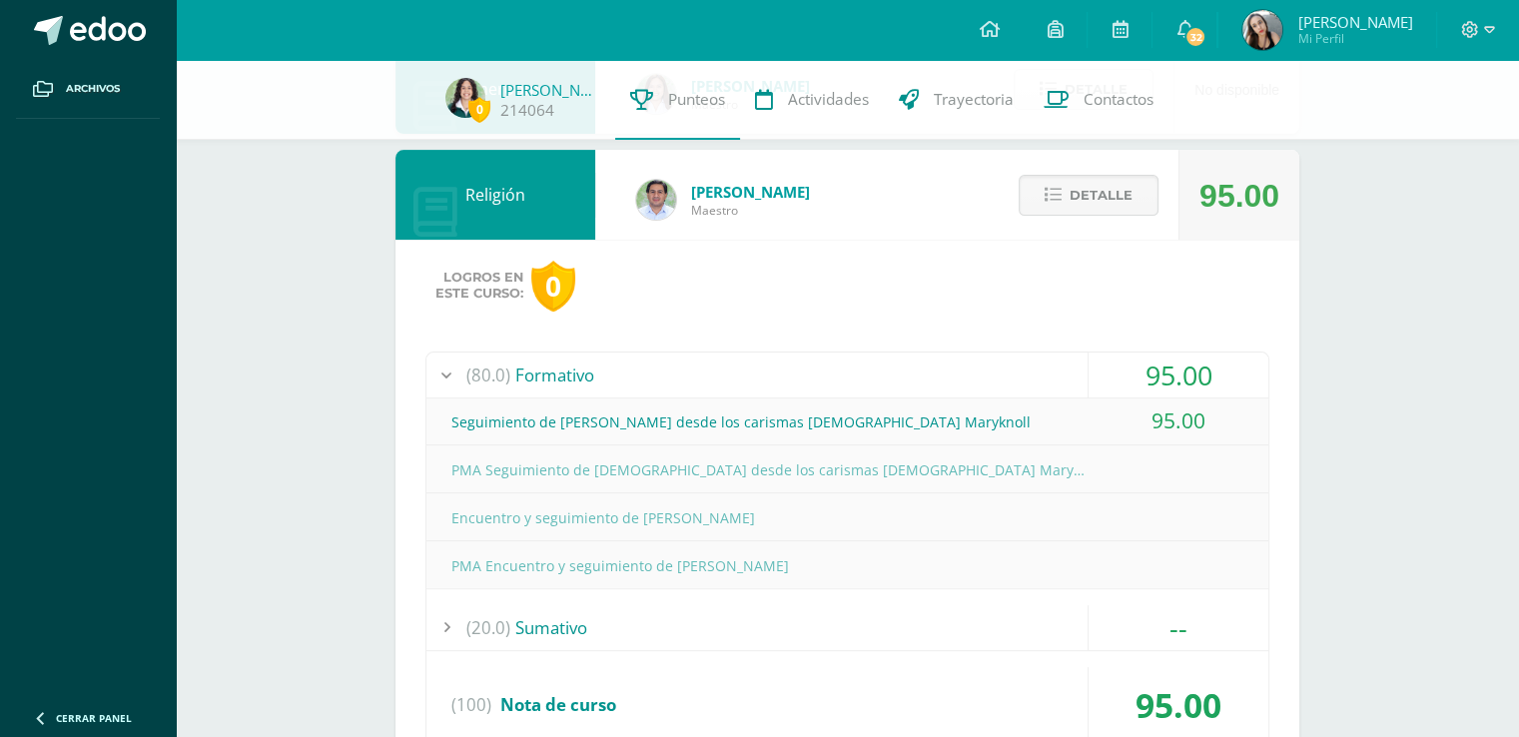
click at [1137, 376] on div "95.00" at bounding box center [1179, 375] width 180 height 45
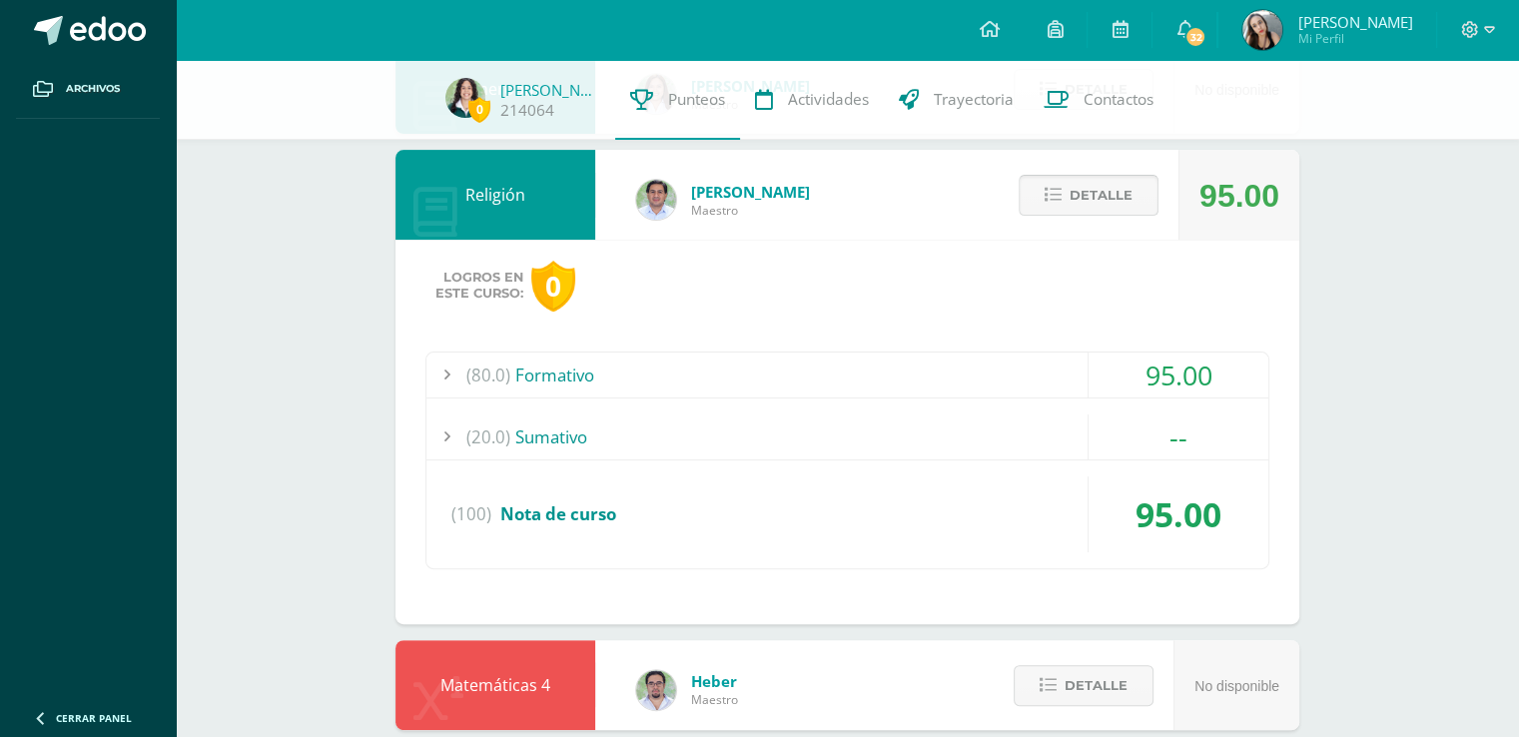
click at [1071, 201] on span "Detalle" at bounding box center [1101, 195] width 63 height 37
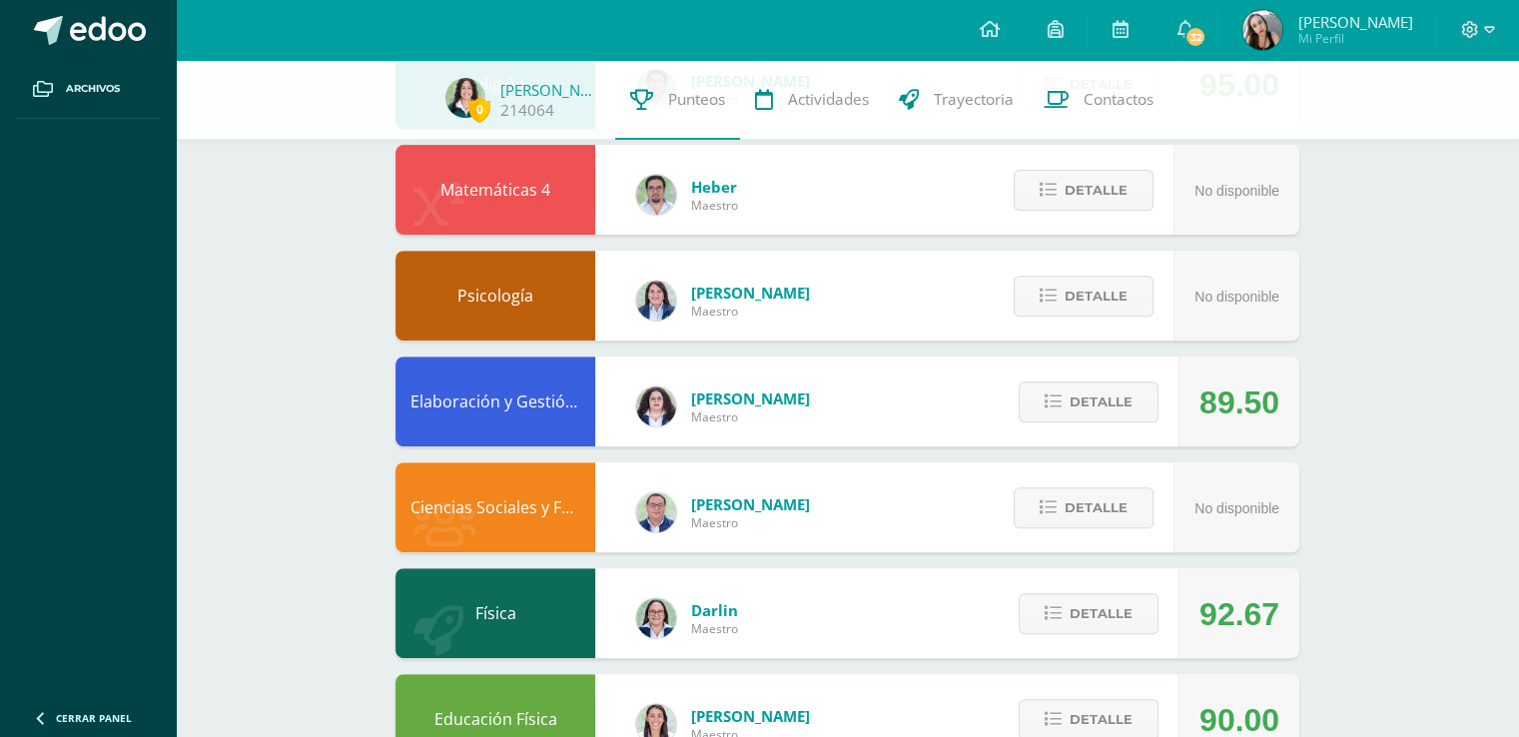
scroll to position [719, 0]
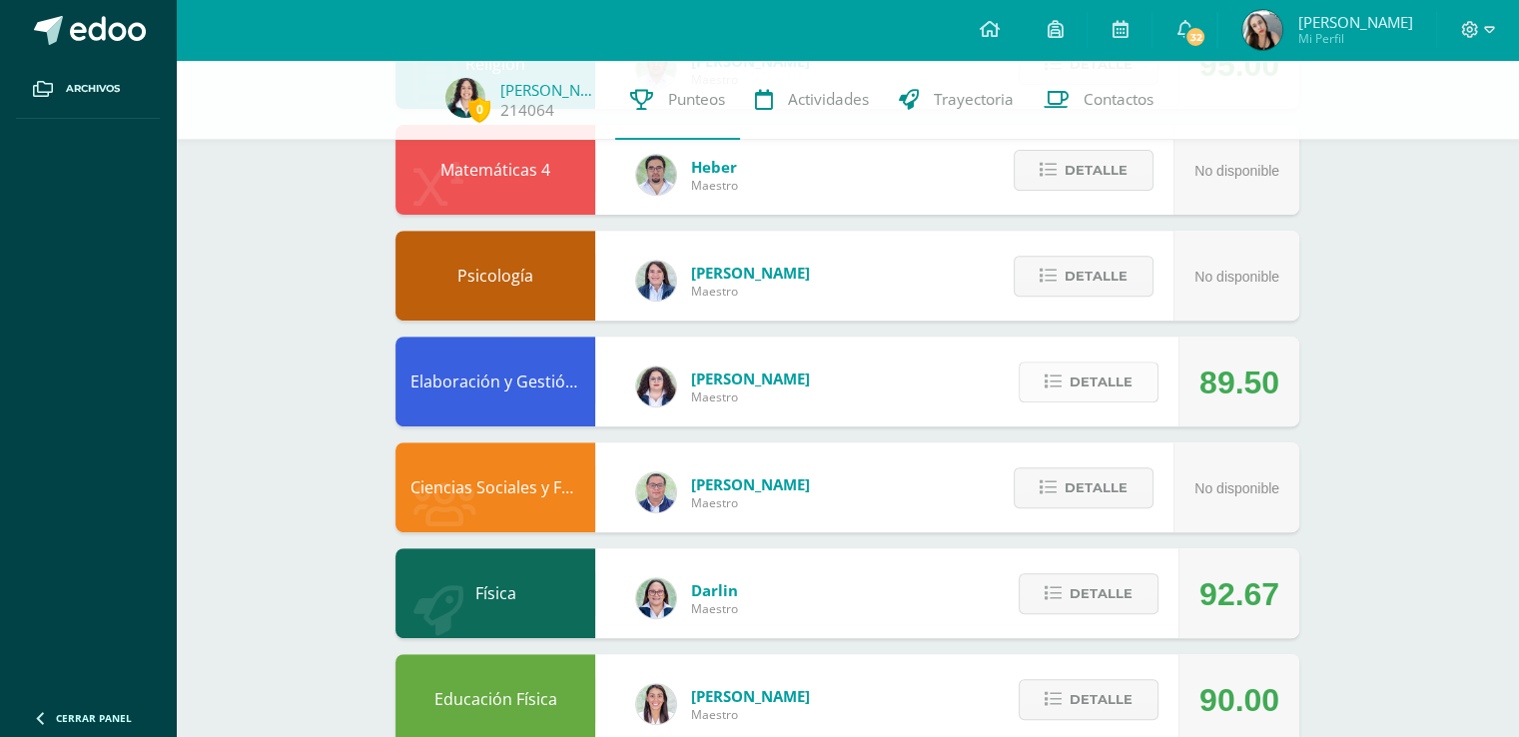
click at [1109, 379] on span "Detalle" at bounding box center [1101, 382] width 63 height 37
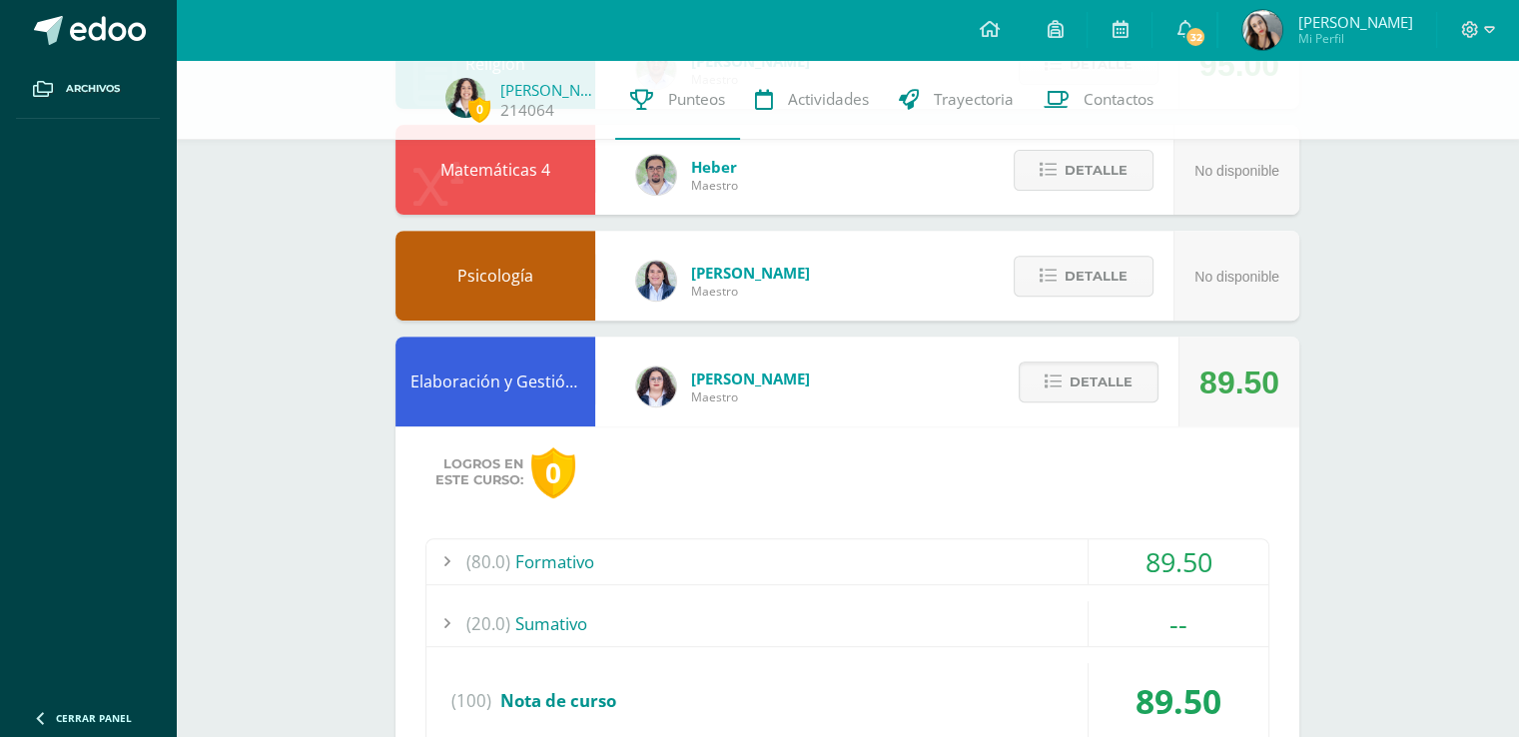
click at [1159, 567] on div "89.50" at bounding box center [1179, 561] width 180 height 45
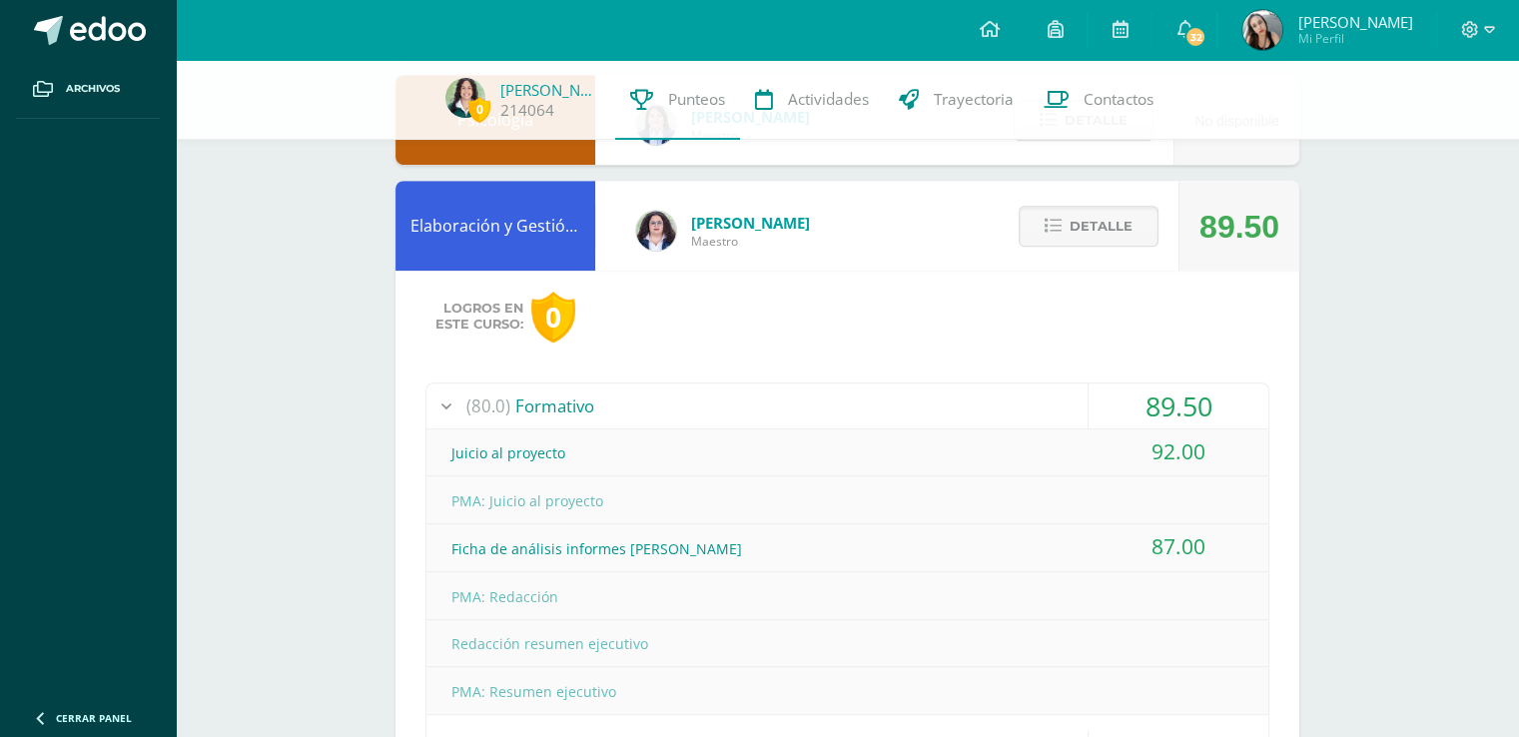
scroll to position [903, 0]
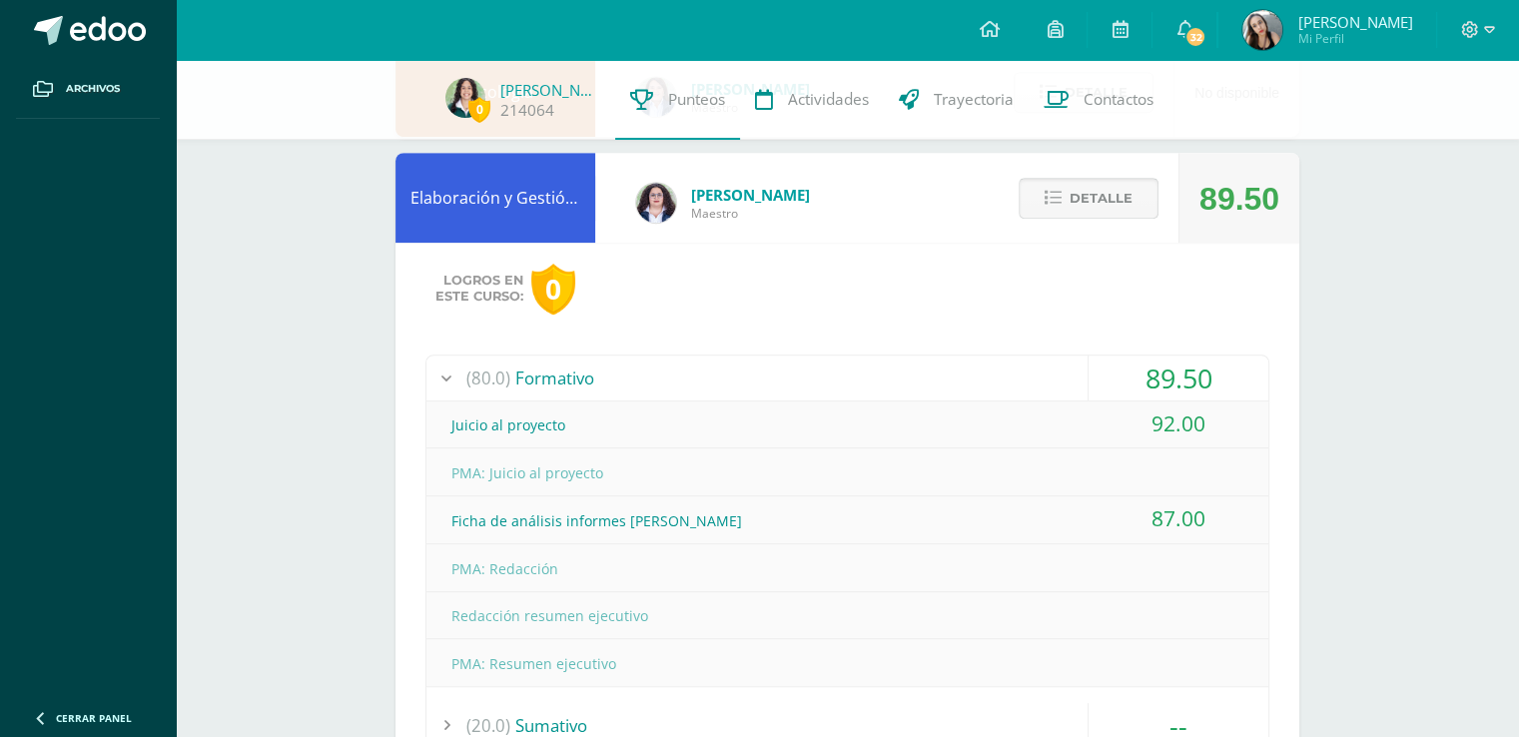
click at [1080, 202] on span "Detalle" at bounding box center [1101, 198] width 63 height 37
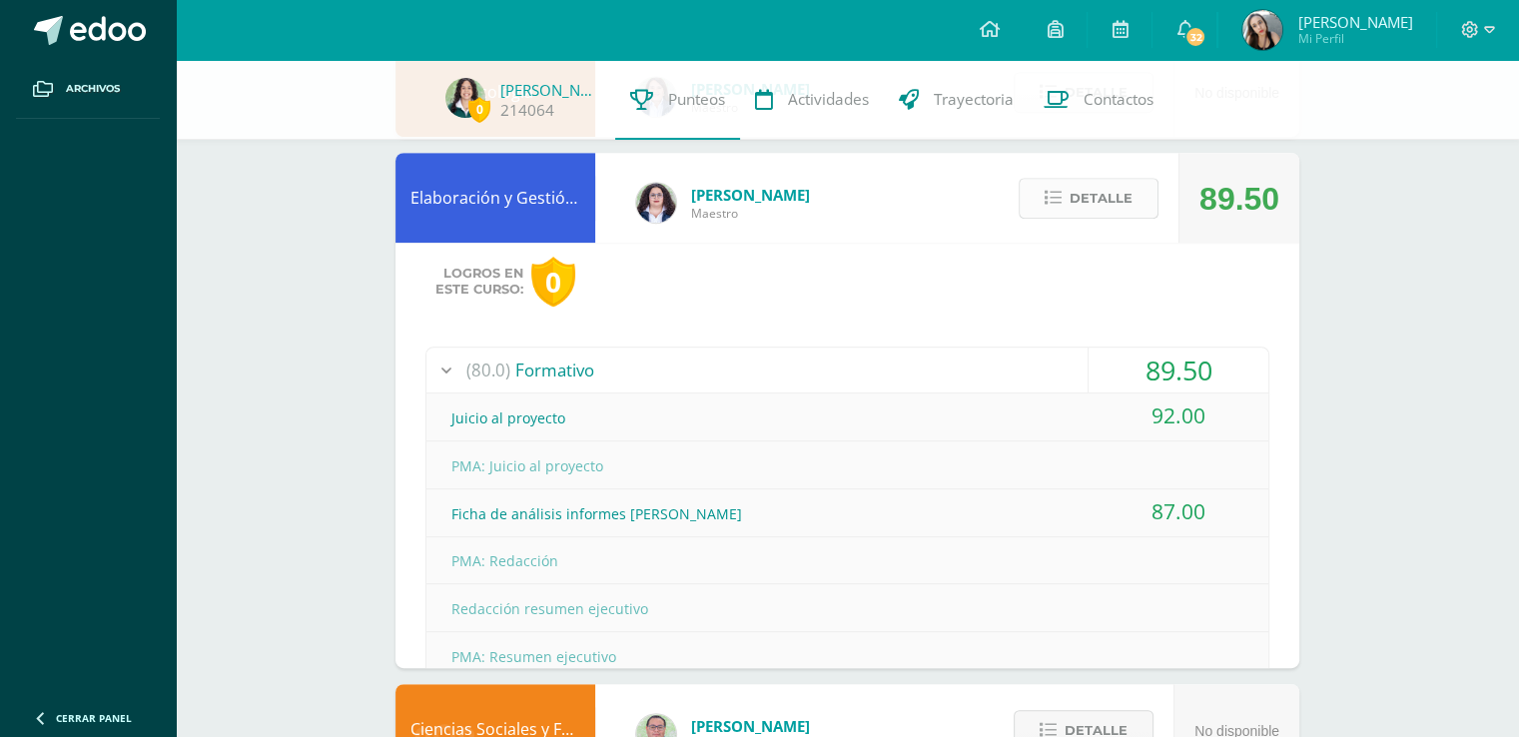
scroll to position [872, 0]
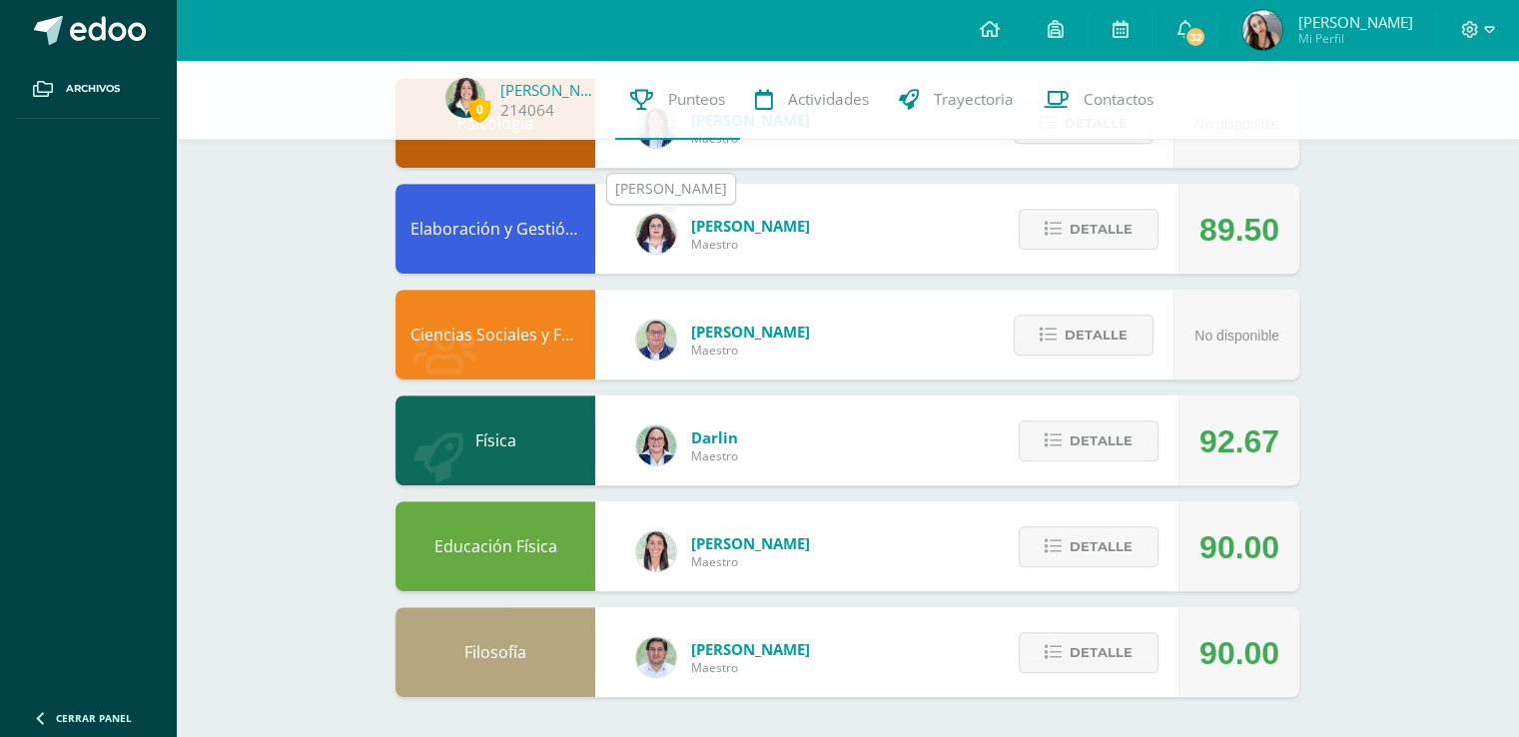
click at [660, 239] on img at bounding box center [656, 234] width 40 height 40
click at [1135, 440] on button "Detalle" at bounding box center [1089, 441] width 140 height 41
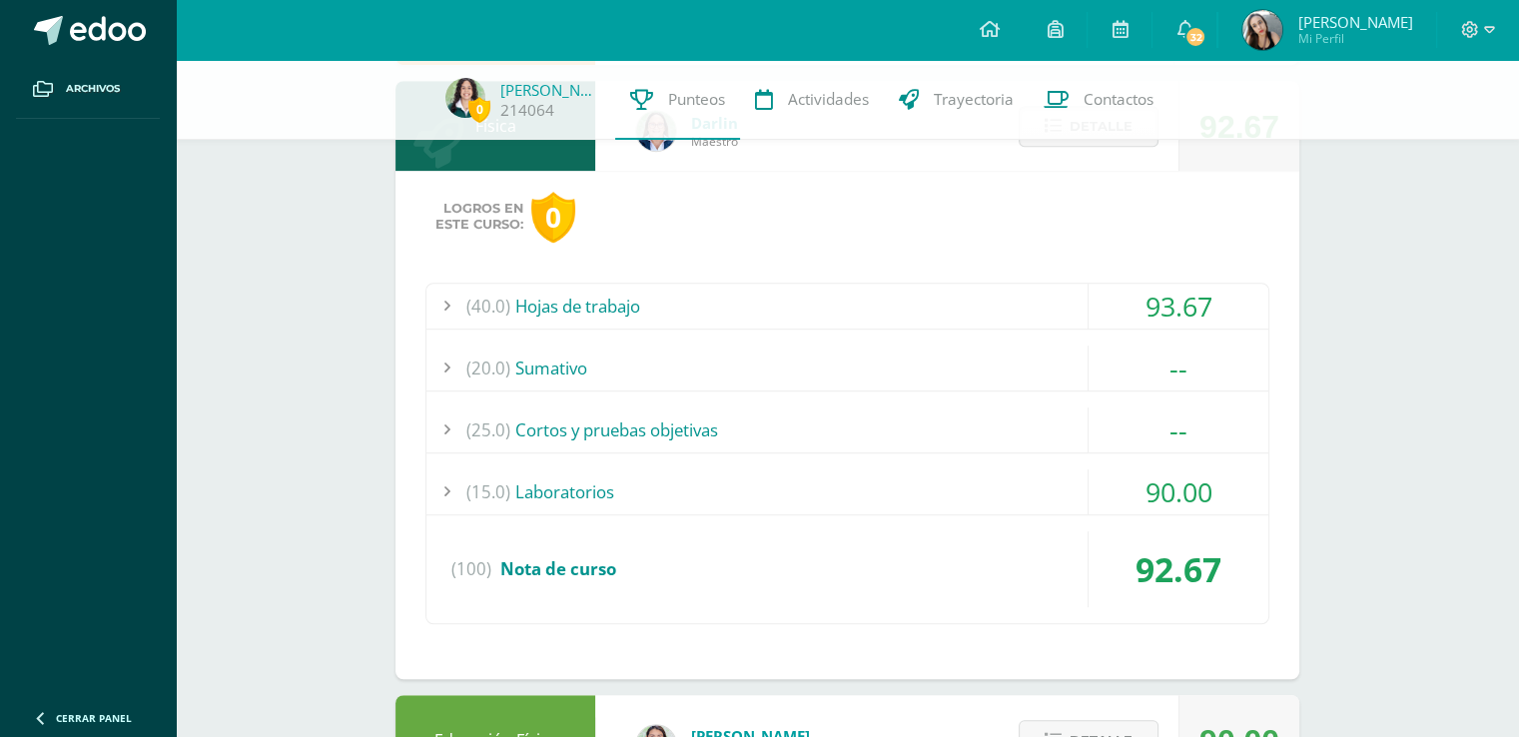
scroll to position [1188, 0]
click at [1189, 290] on div "93.67" at bounding box center [1179, 305] width 180 height 45
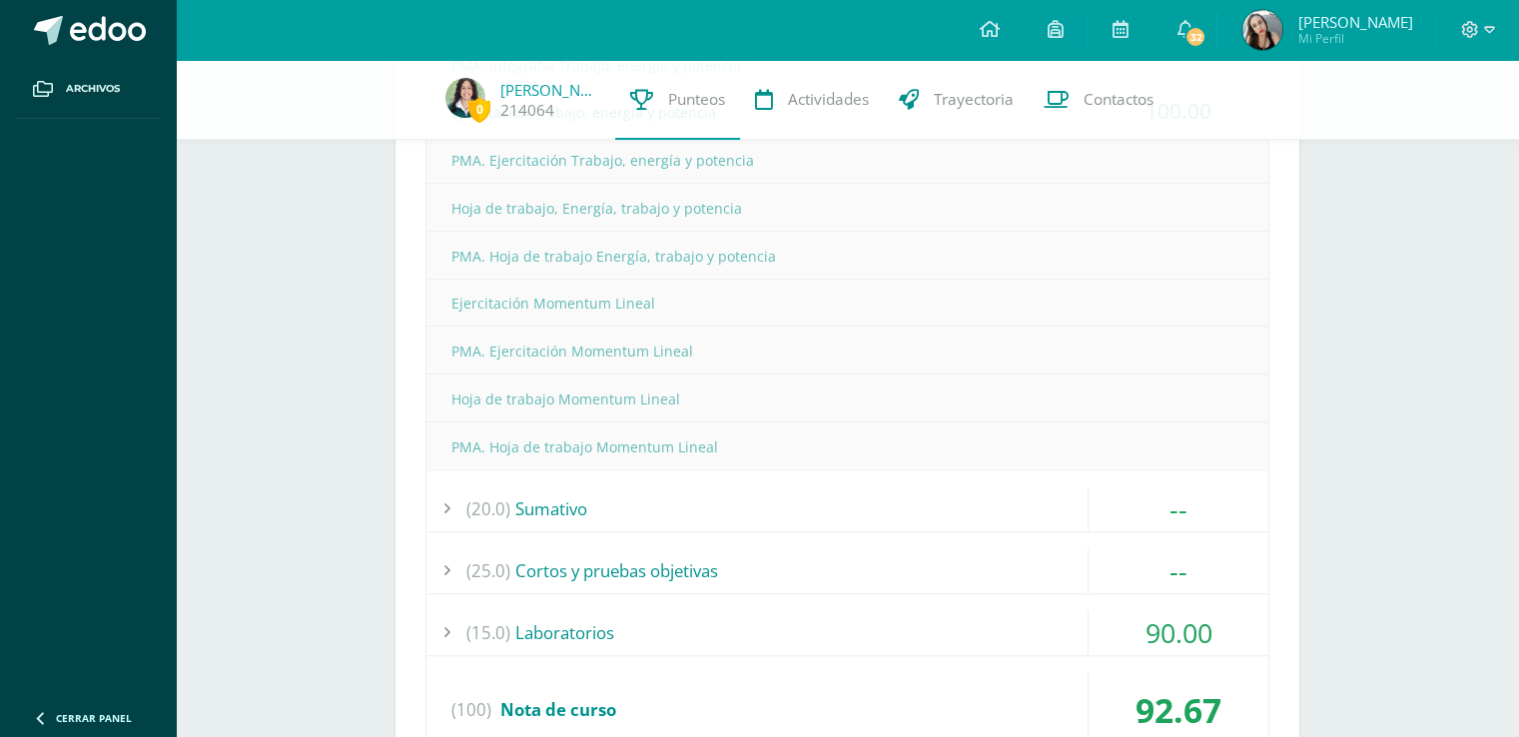
scroll to position [1608, 0]
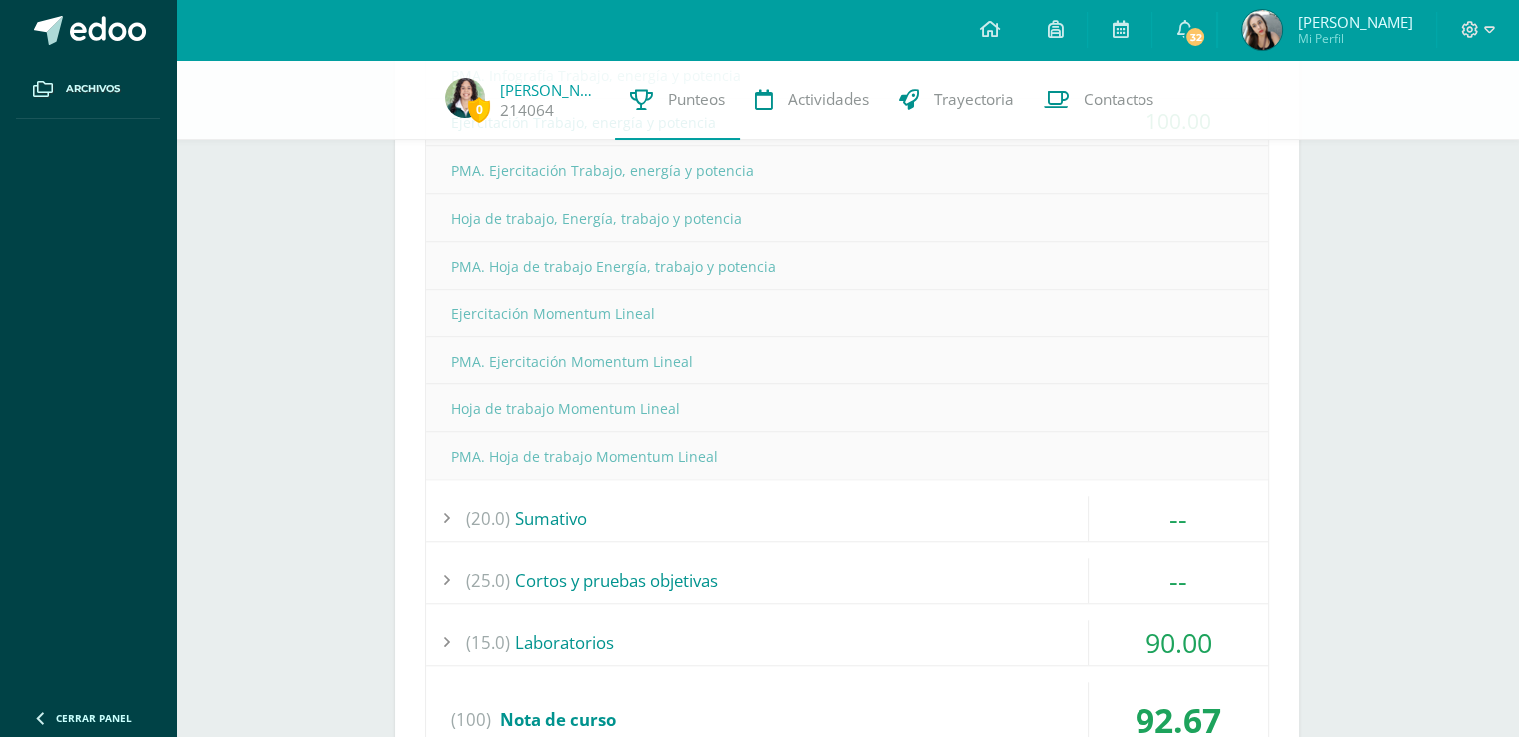
click at [1187, 648] on div "90.00" at bounding box center [1179, 642] width 180 height 45
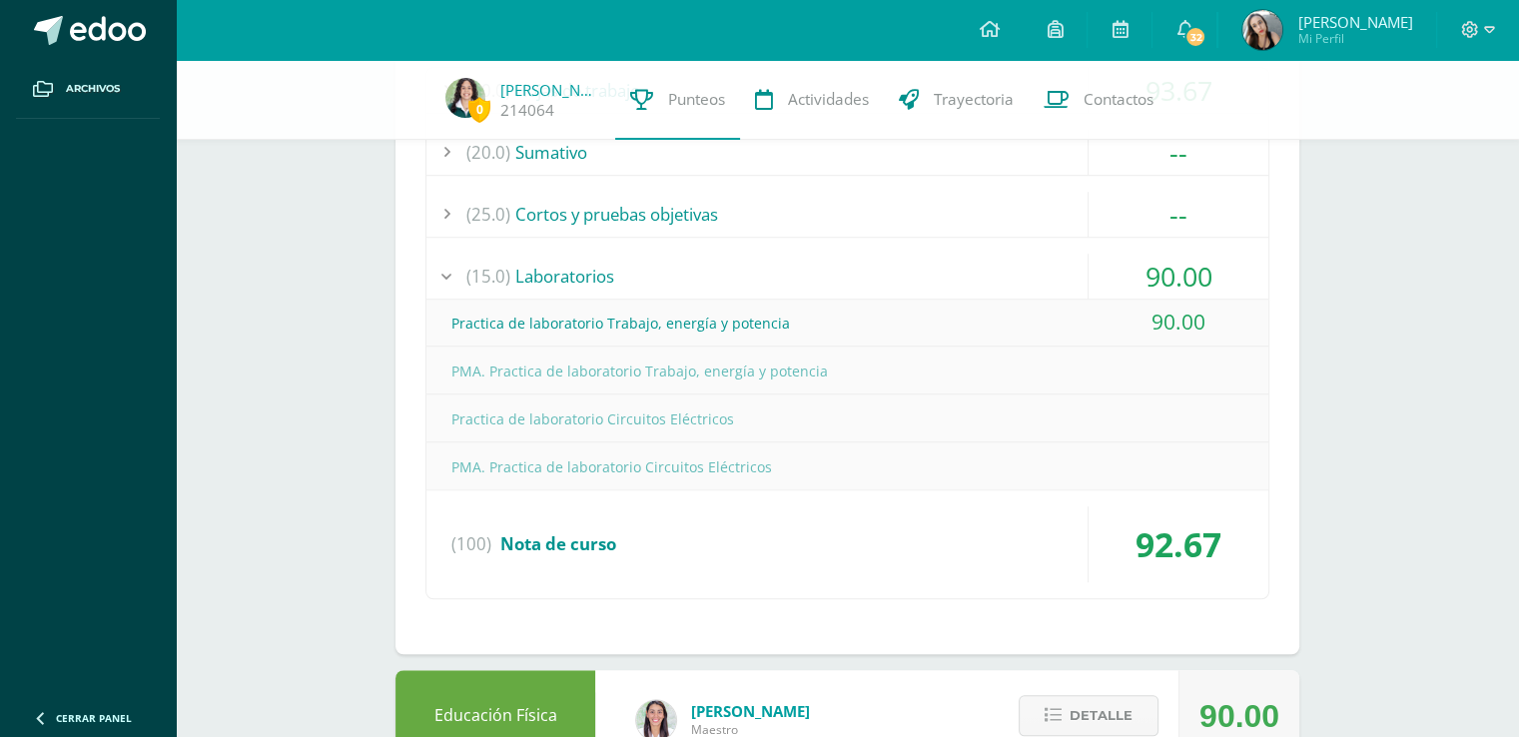
scroll to position [1378, 0]
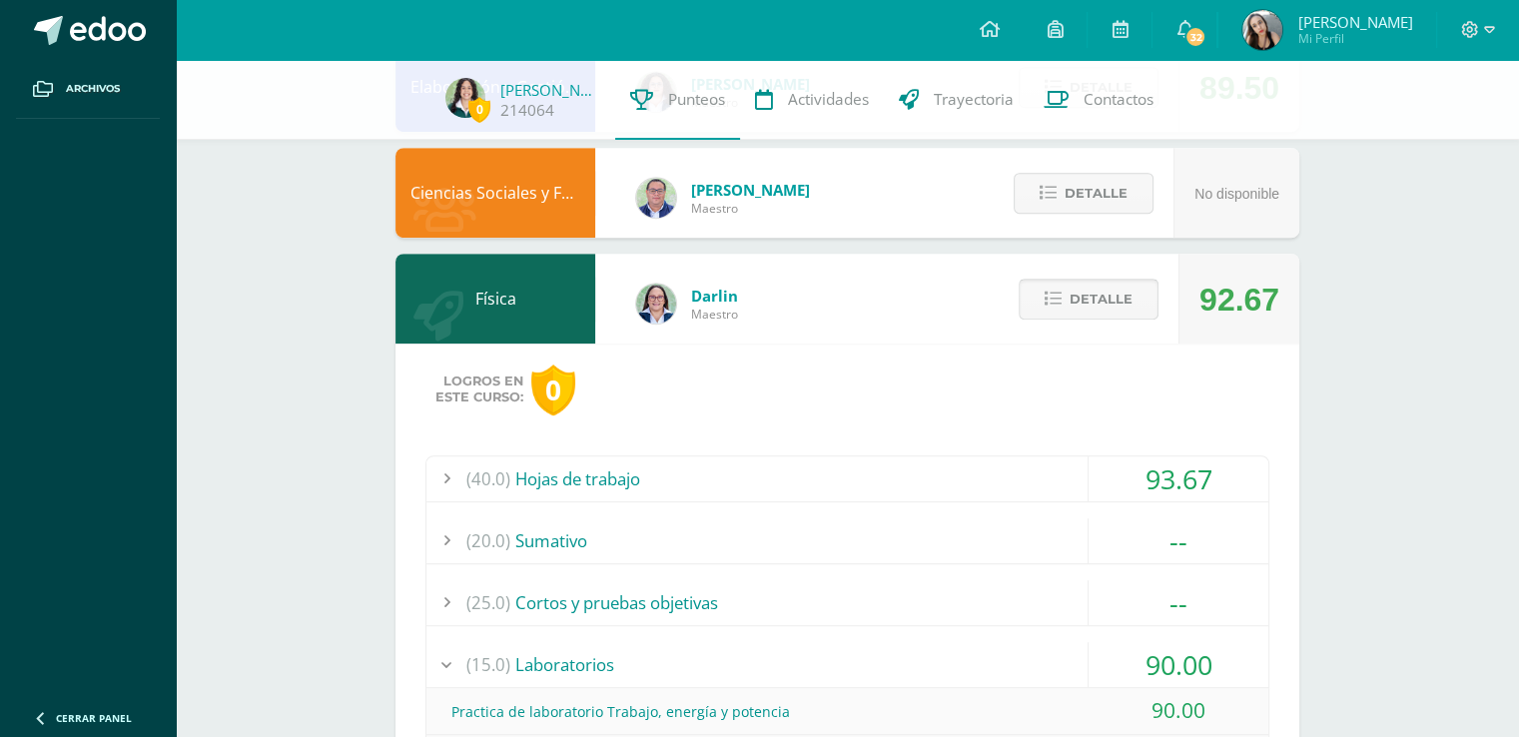
click at [1096, 296] on span "Detalle" at bounding box center [1101, 299] width 63 height 37
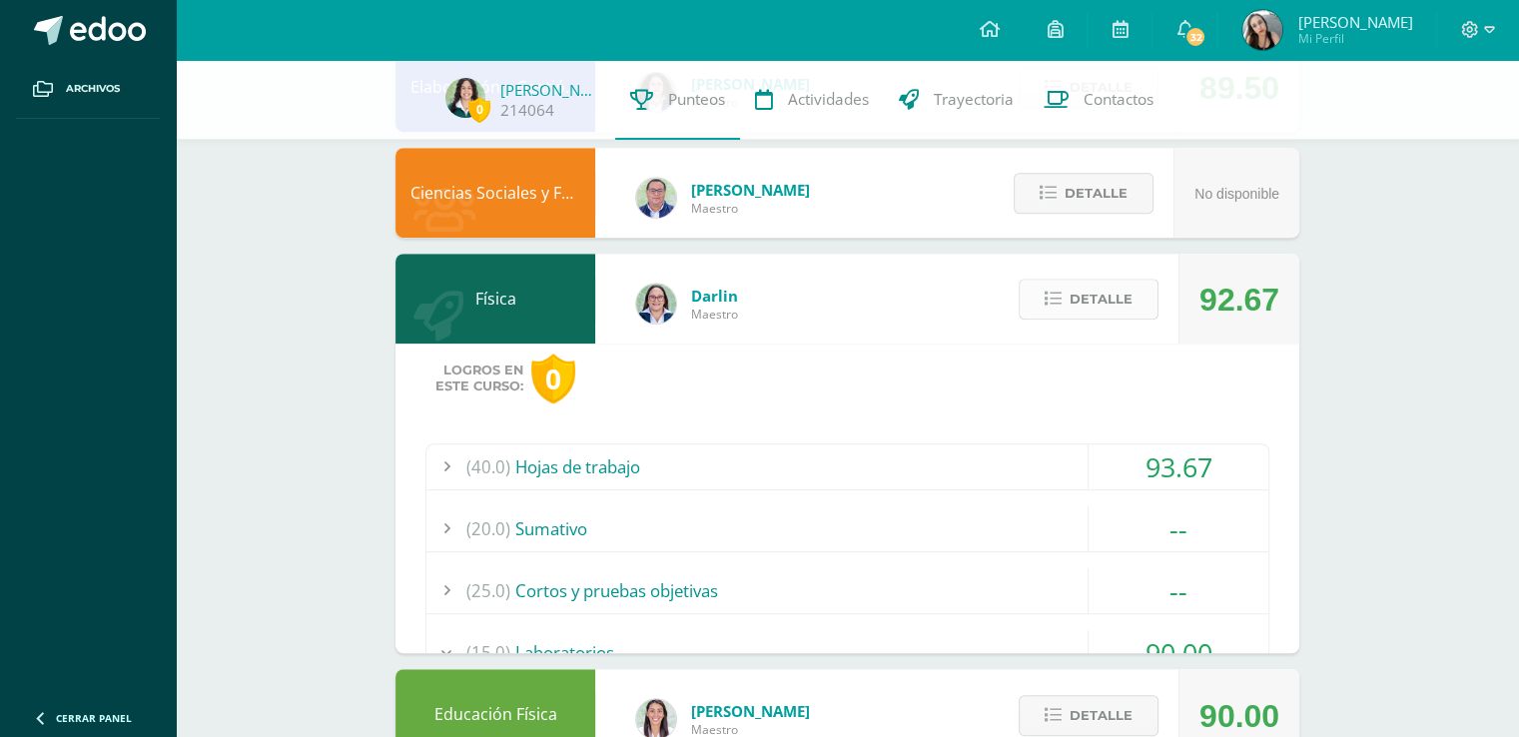
scroll to position [872, 0]
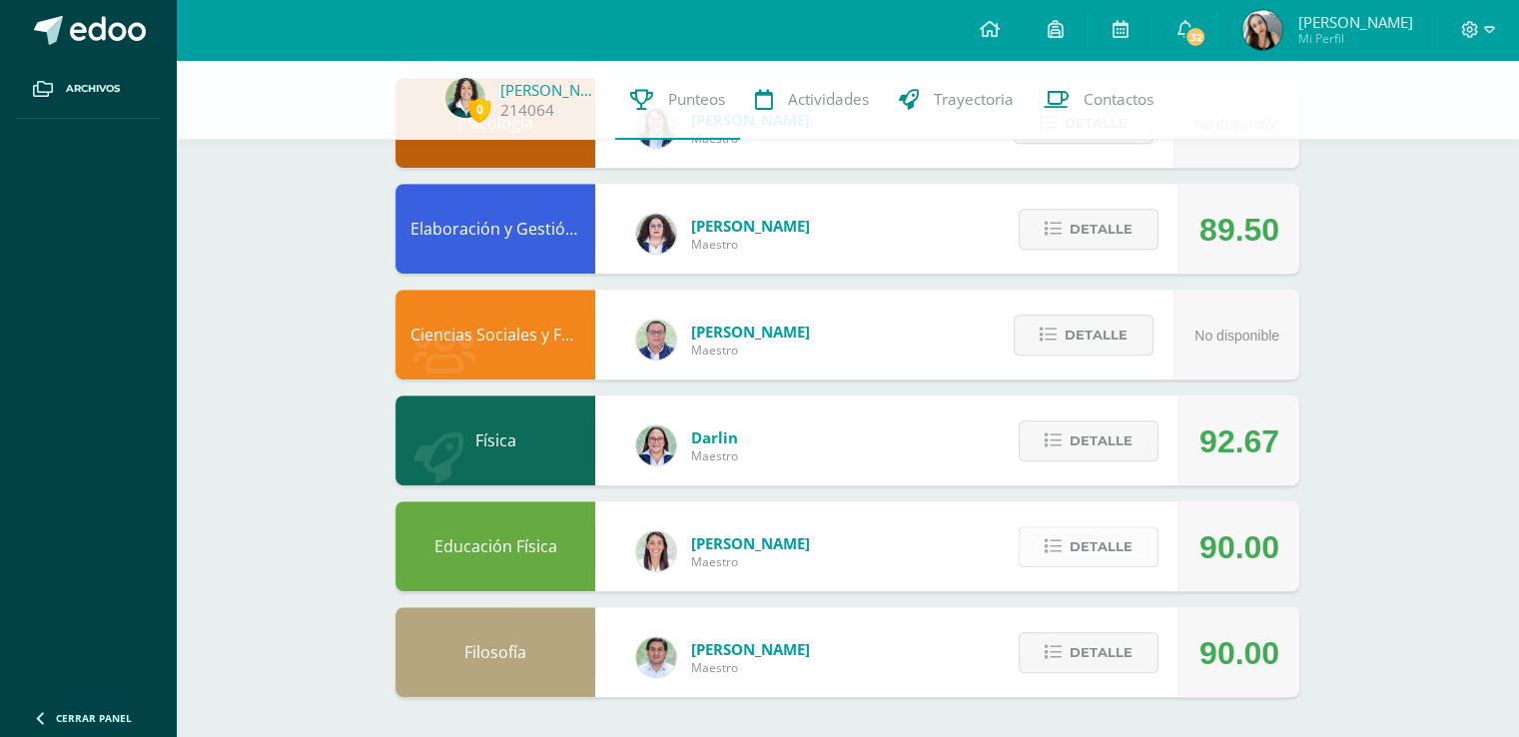
click at [1087, 536] on span "Detalle" at bounding box center [1101, 546] width 63 height 37
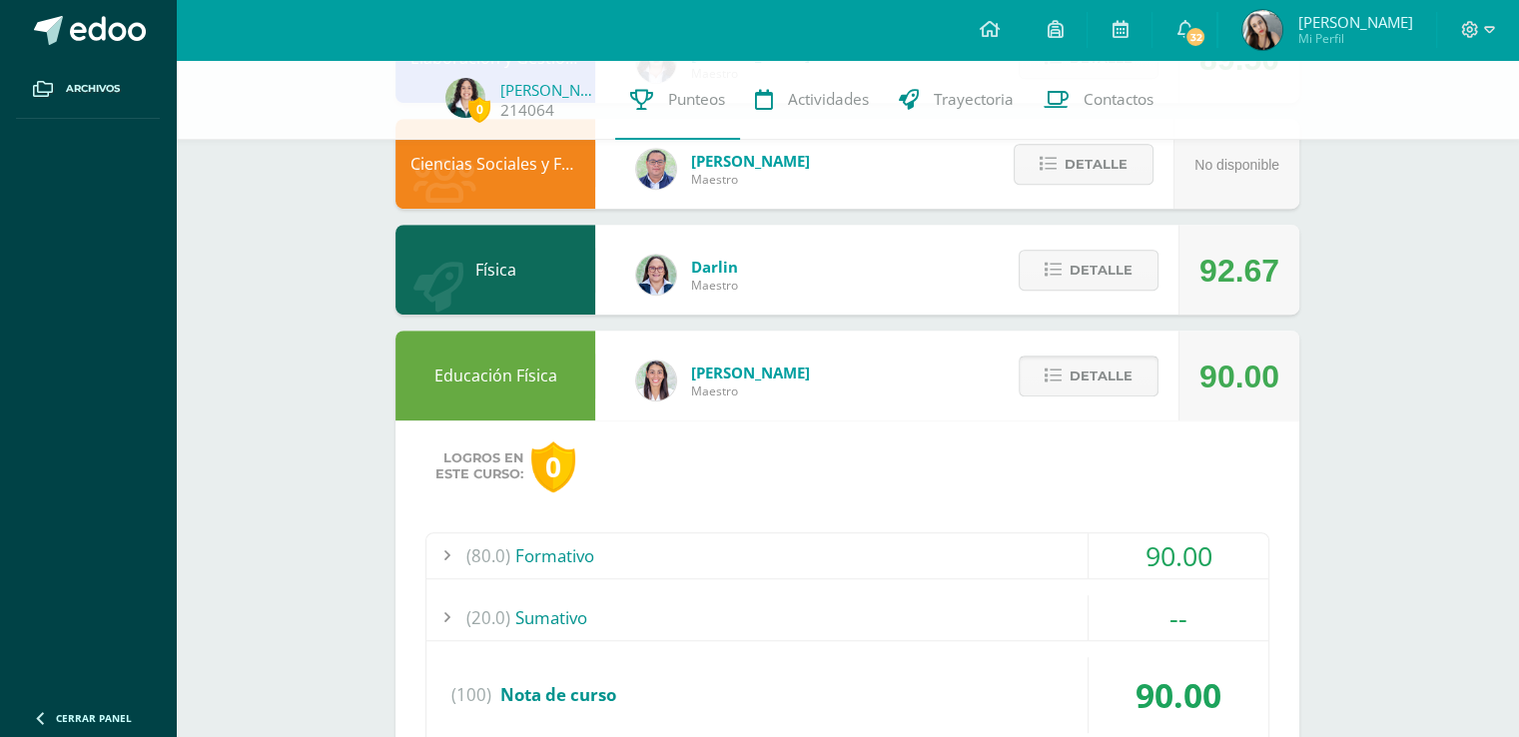
scroll to position [1120, 0]
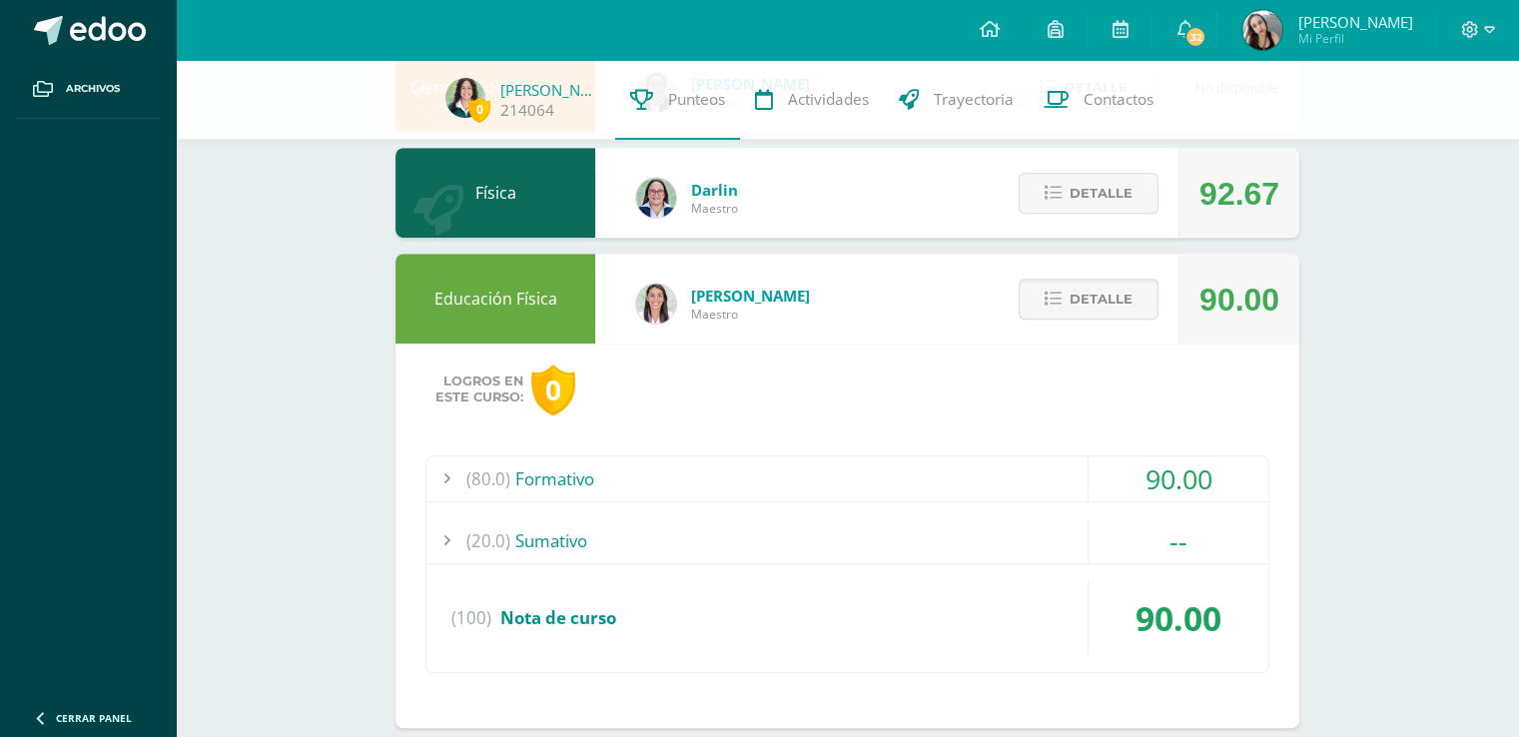
click at [1147, 487] on div "90.00" at bounding box center [1179, 478] width 180 height 45
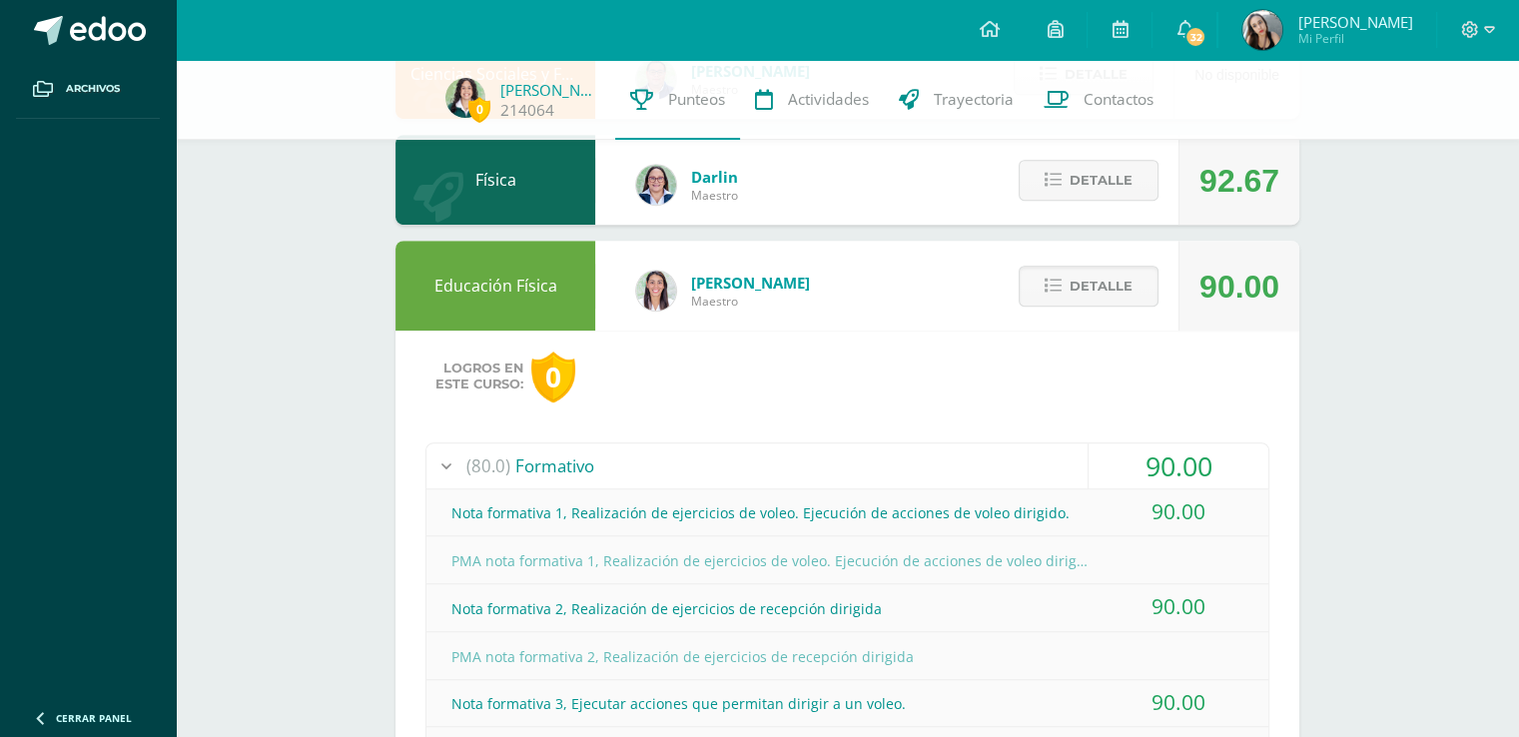
scroll to position [1118, 0]
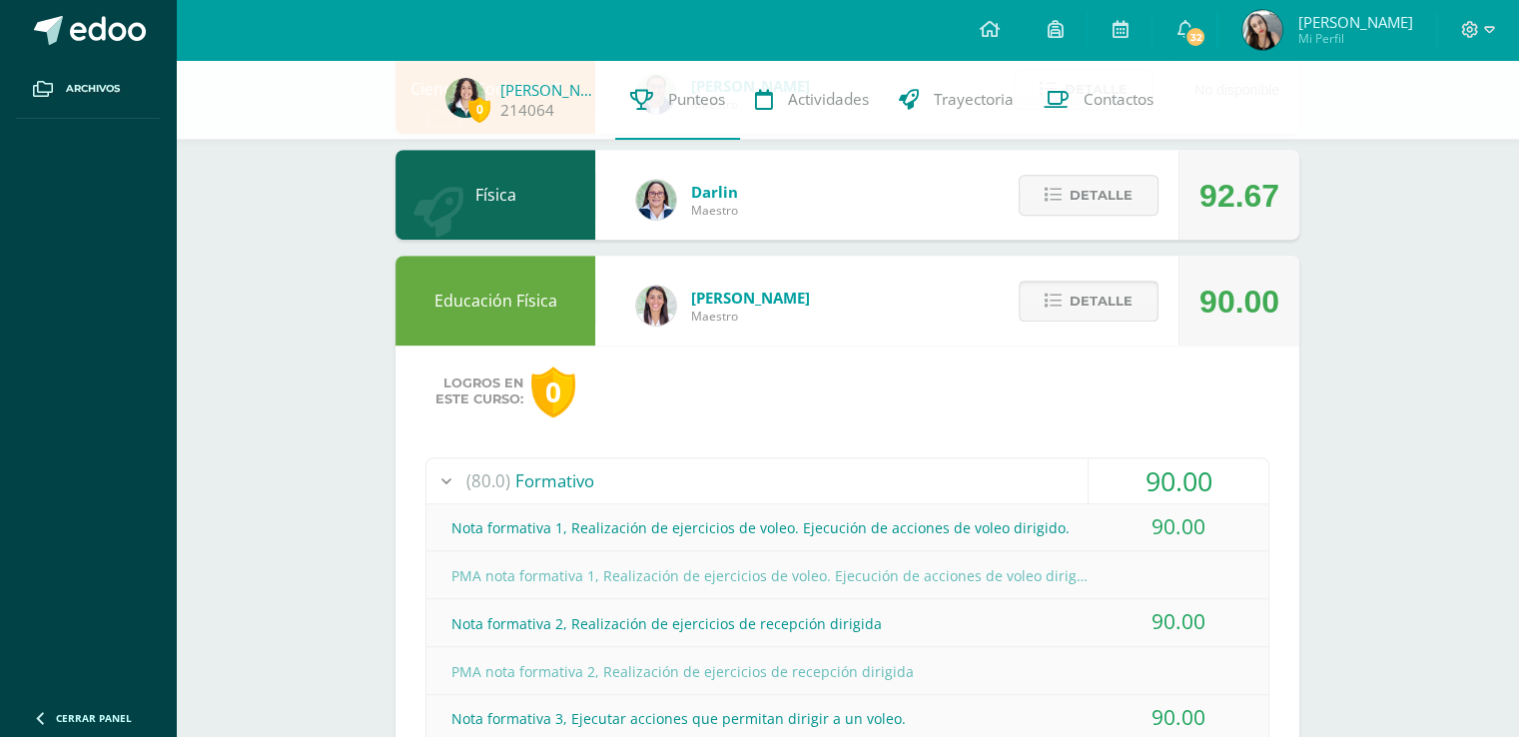
click at [1112, 306] on span "Detalle" at bounding box center [1101, 301] width 63 height 37
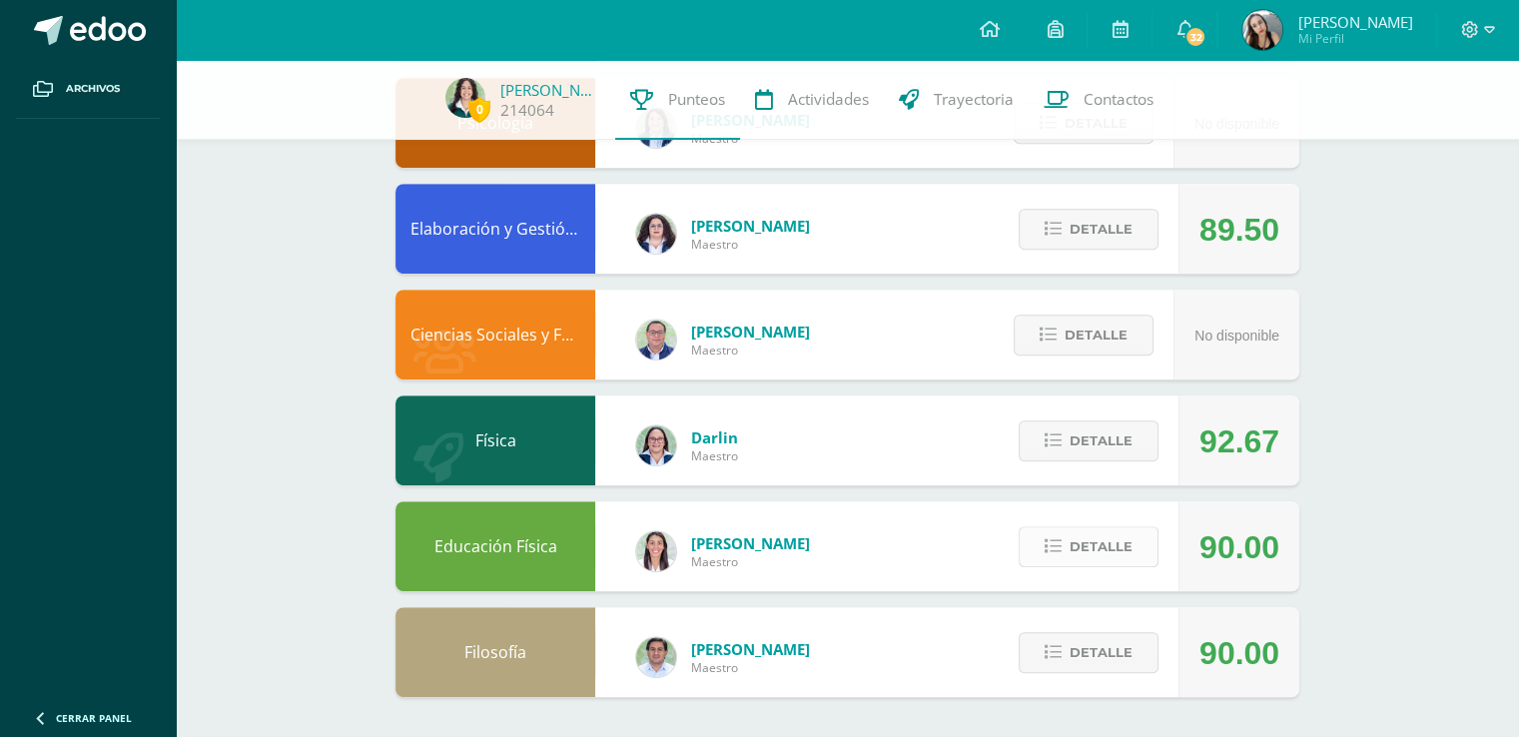
scroll to position [872, 0]
click at [1105, 651] on span "Detalle" at bounding box center [1101, 652] width 63 height 37
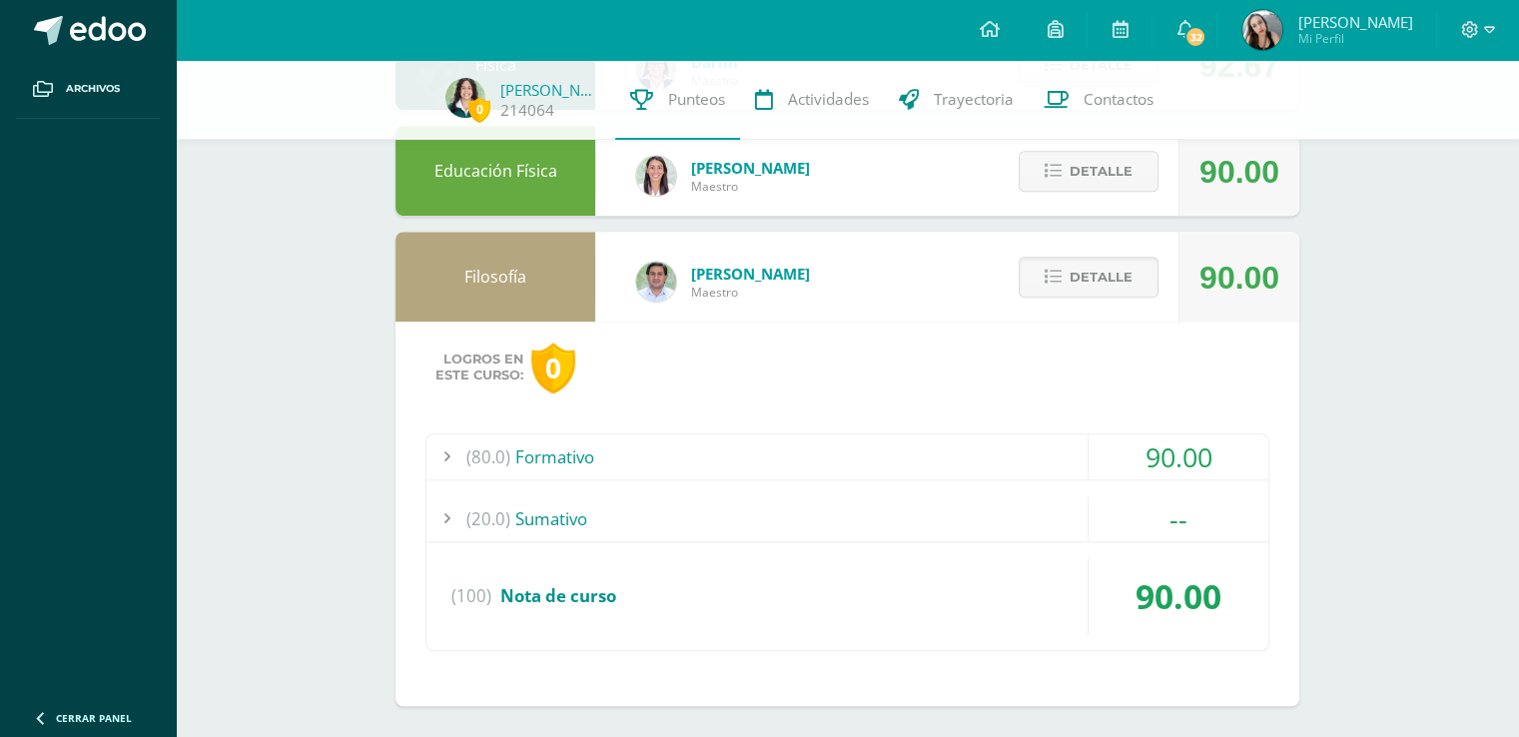
scroll to position [1256, 0]
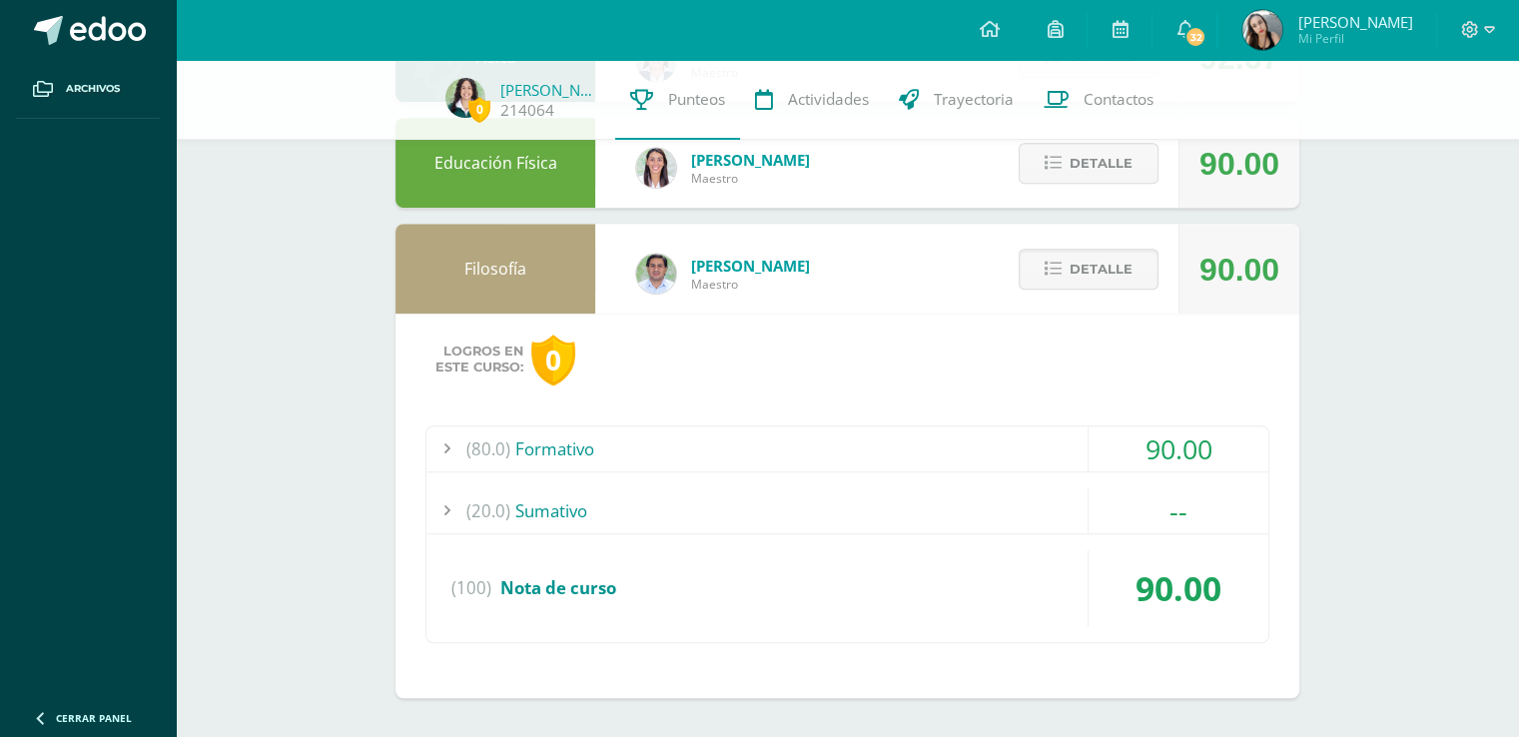
click at [1177, 453] on div "90.00" at bounding box center [1179, 449] width 180 height 45
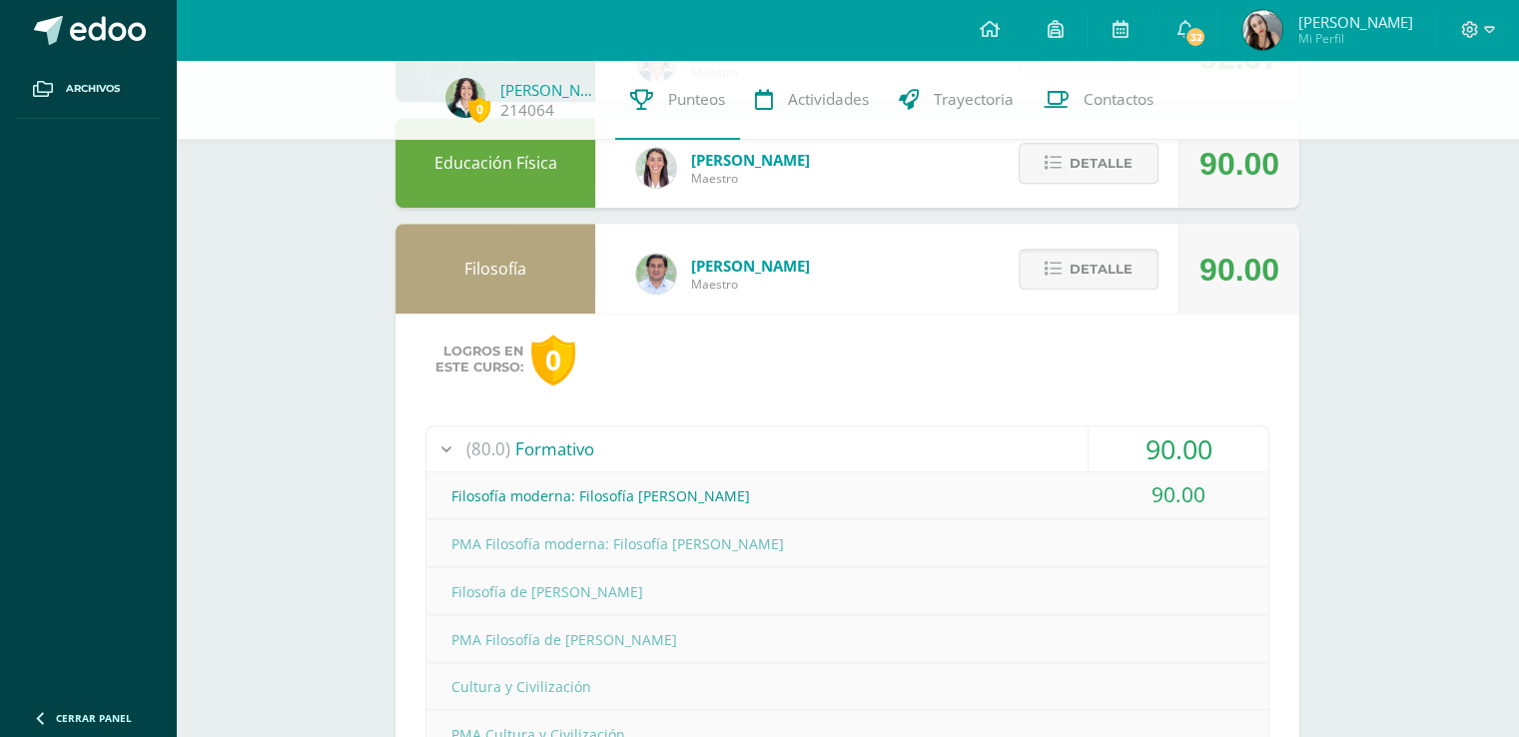
click at [1137, 273] on button "Detalle" at bounding box center [1089, 269] width 140 height 41
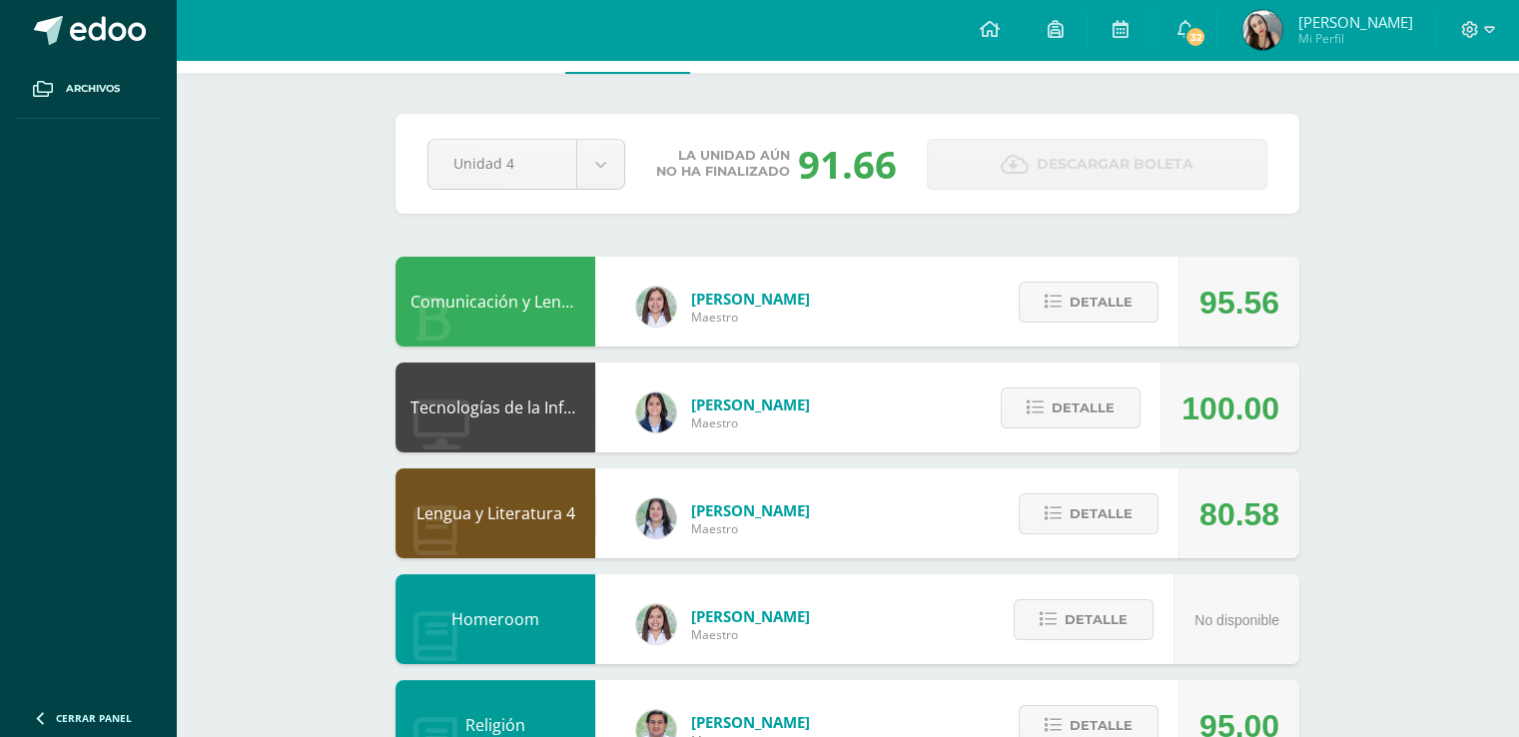
scroll to position [0, 0]
